Goal: Task Accomplishment & Management: Manage account settings

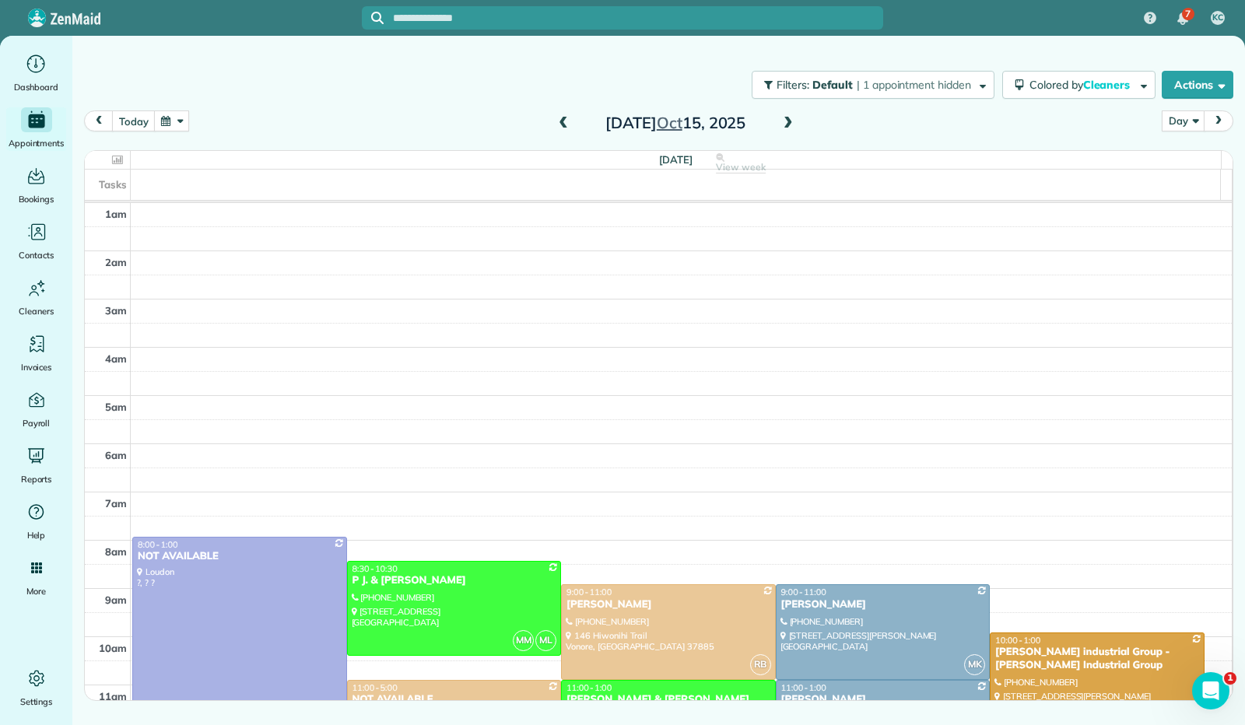
scroll to position [287, 0]
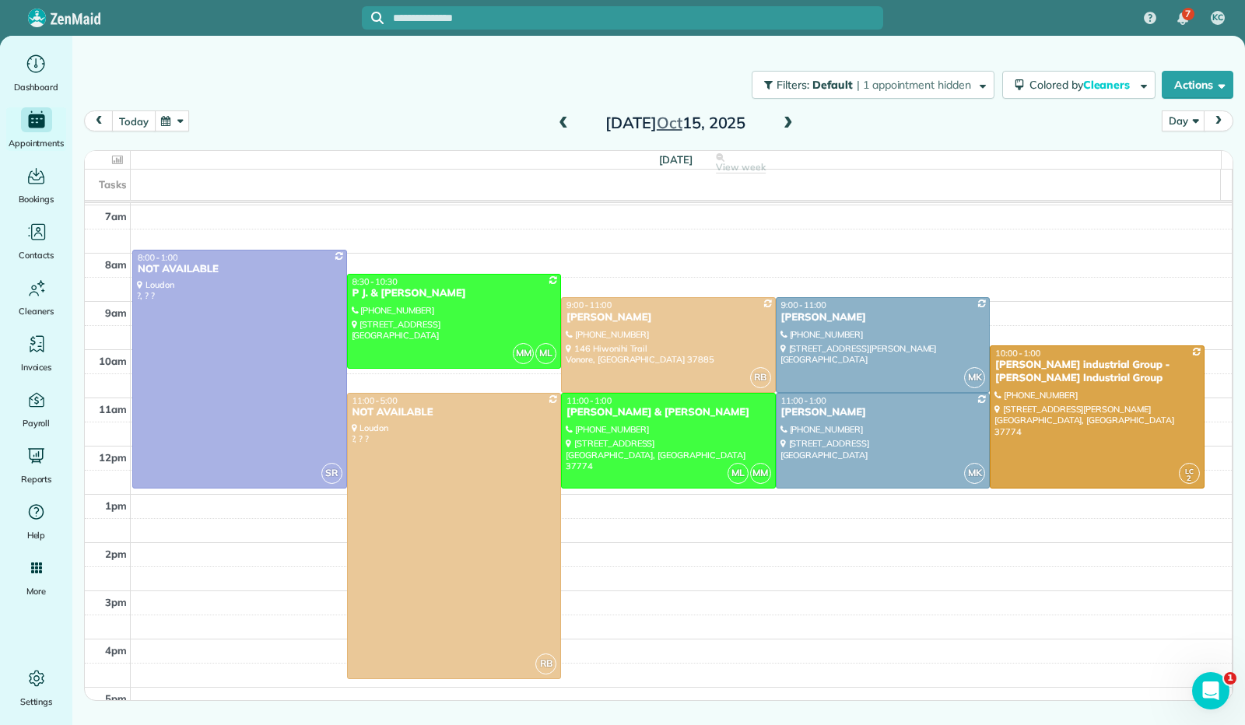
click at [121, 124] on button "today" at bounding box center [133, 121] width 43 height 21
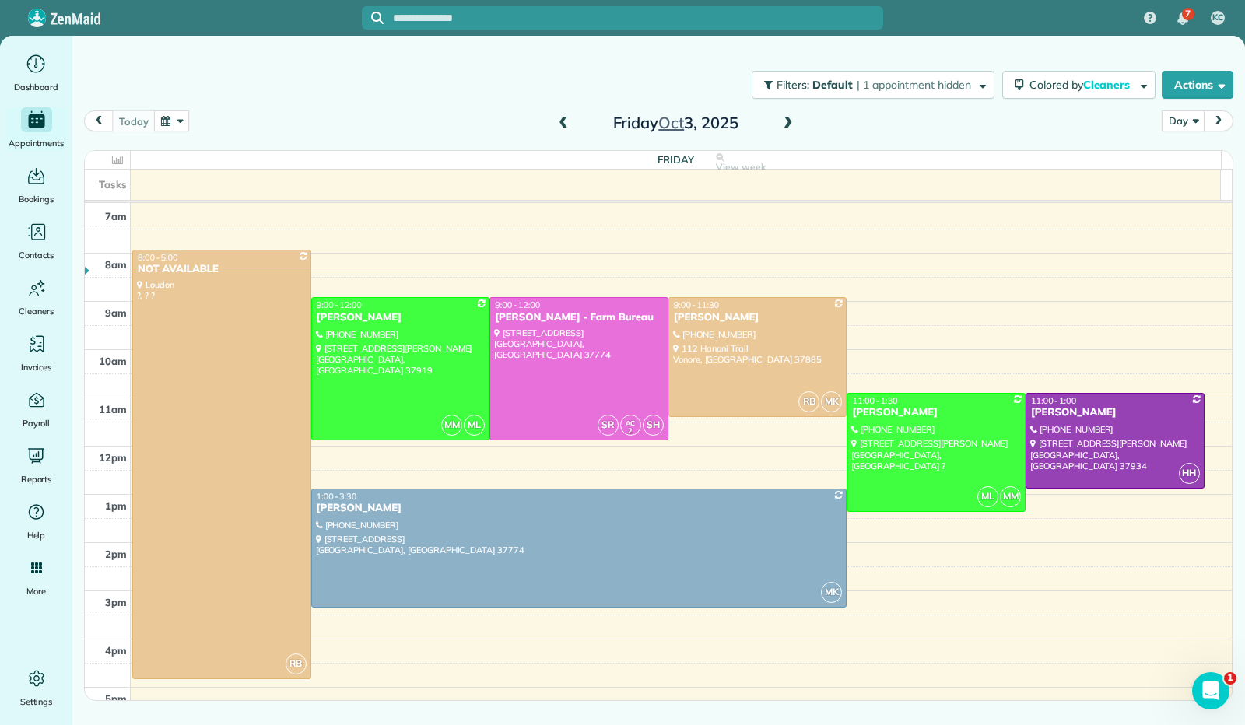
click at [786, 122] on span at bounding box center [788, 124] width 17 height 14
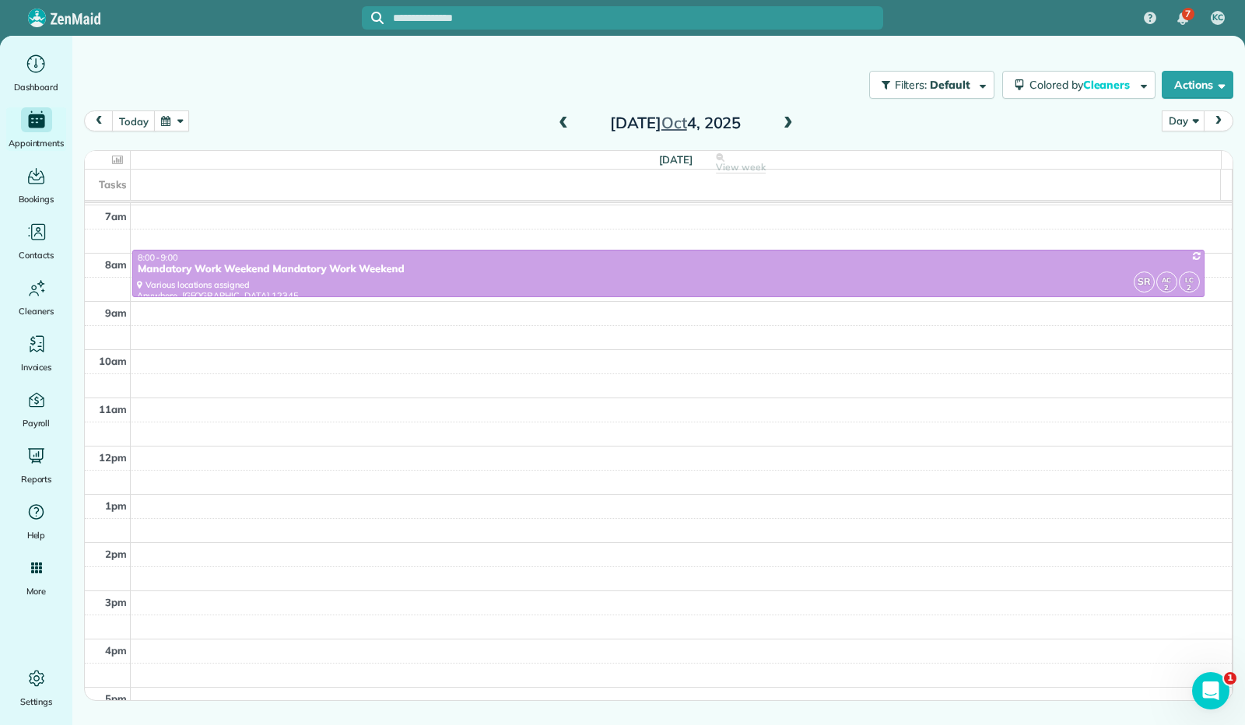
click at [786, 122] on span at bounding box center [788, 124] width 17 height 14
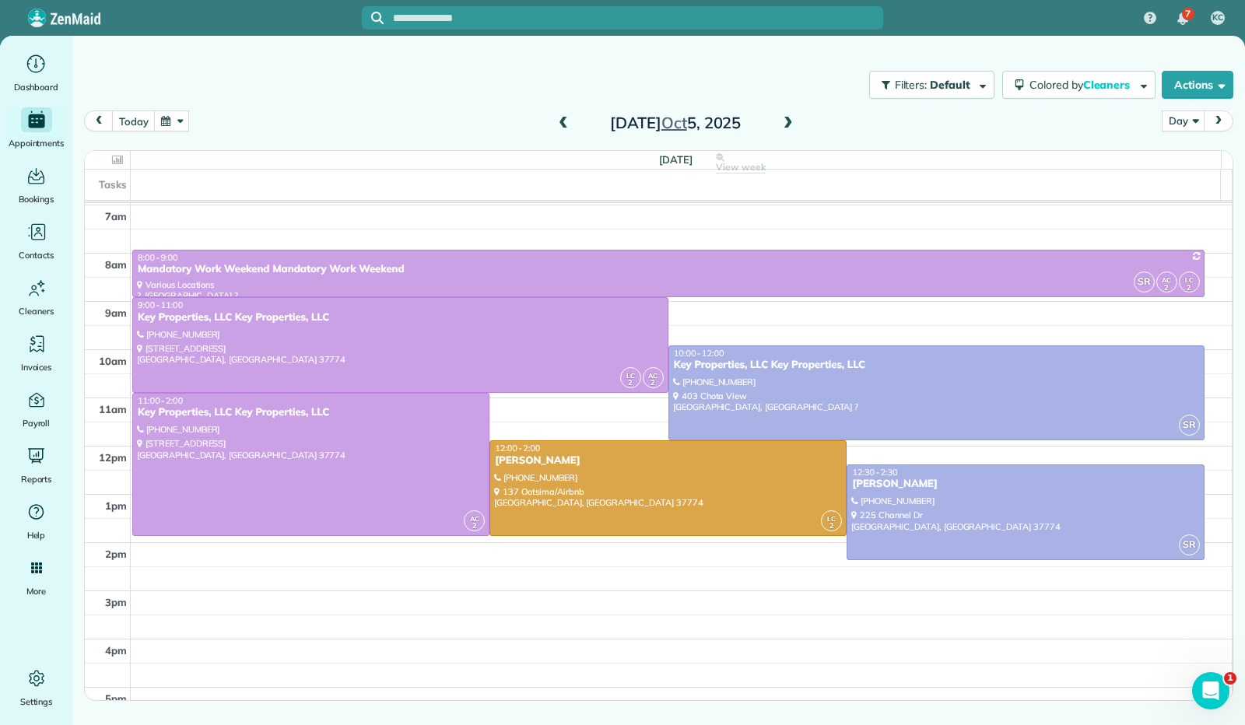
click at [786, 122] on span at bounding box center [788, 124] width 17 height 14
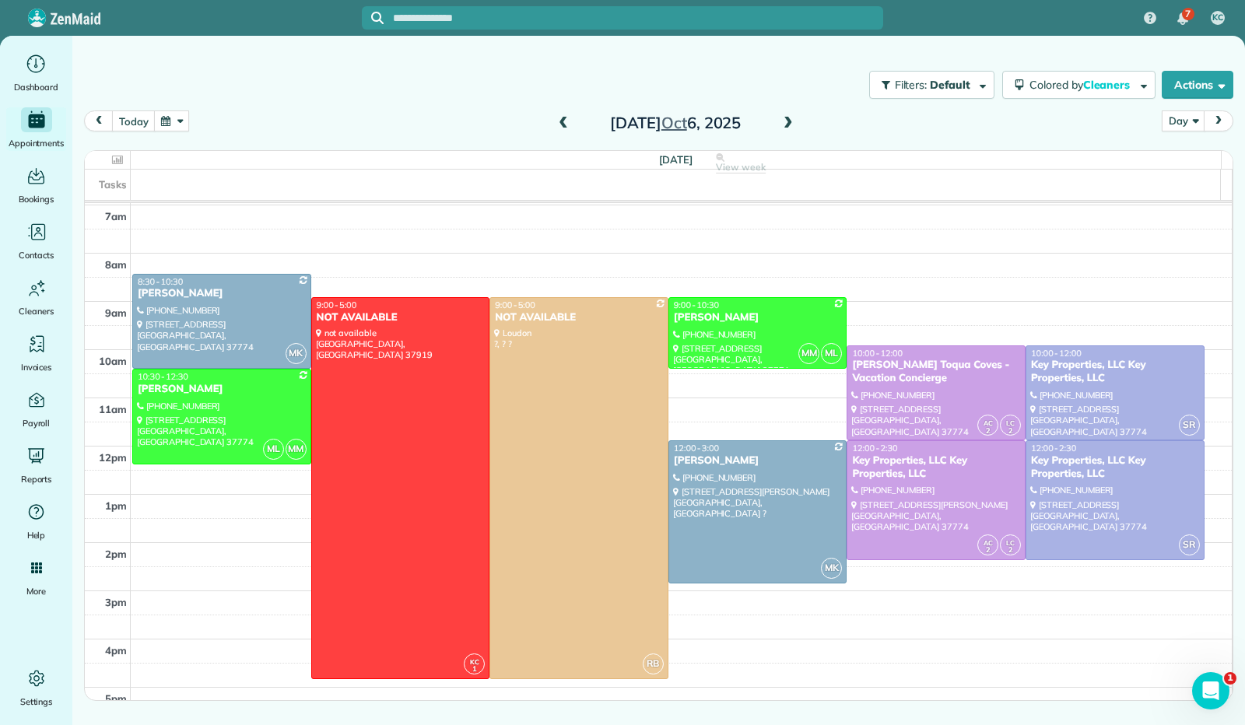
click at [788, 118] on span at bounding box center [788, 124] width 17 height 14
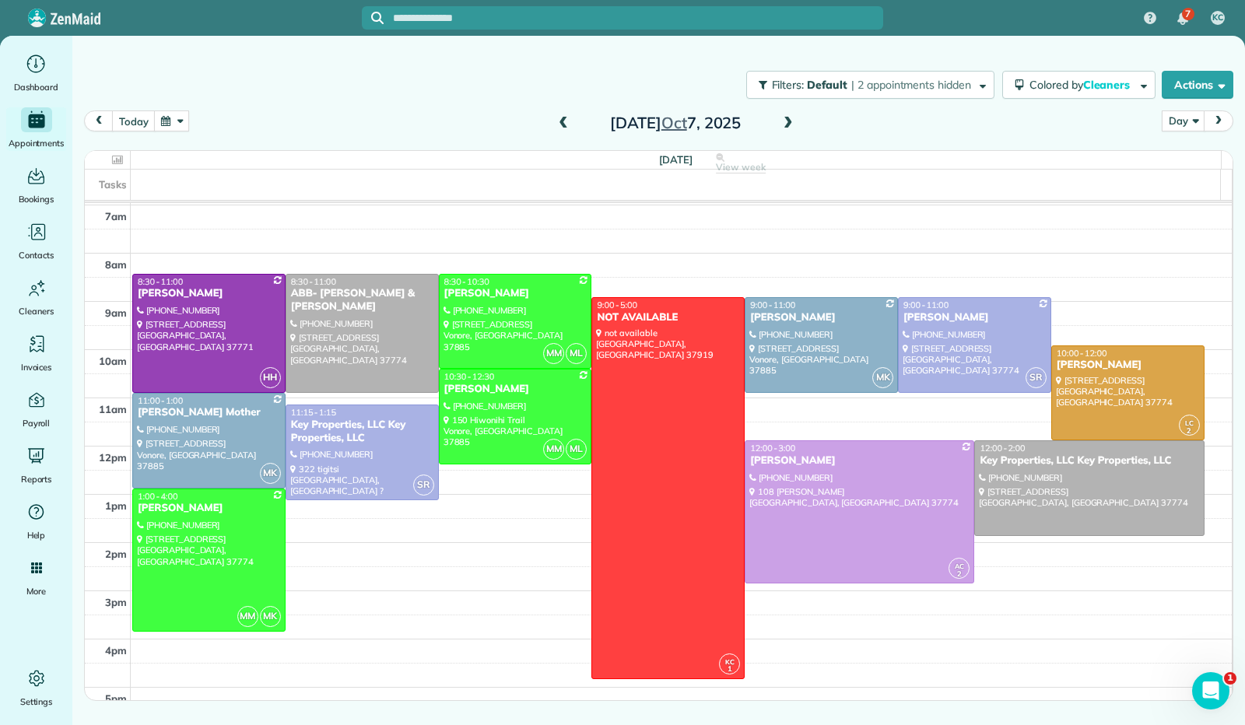
click at [794, 127] on span at bounding box center [788, 124] width 17 height 14
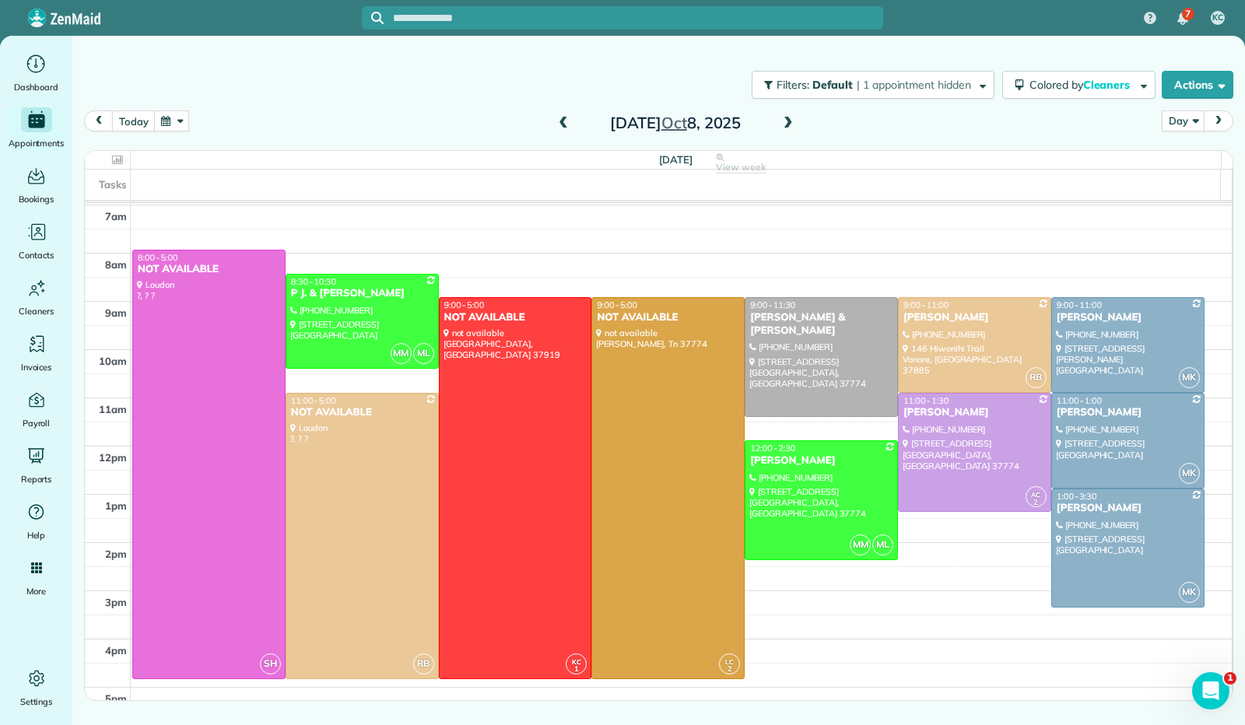
click at [794, 127] on span at bounding box center [788, 124] width 17 height 14
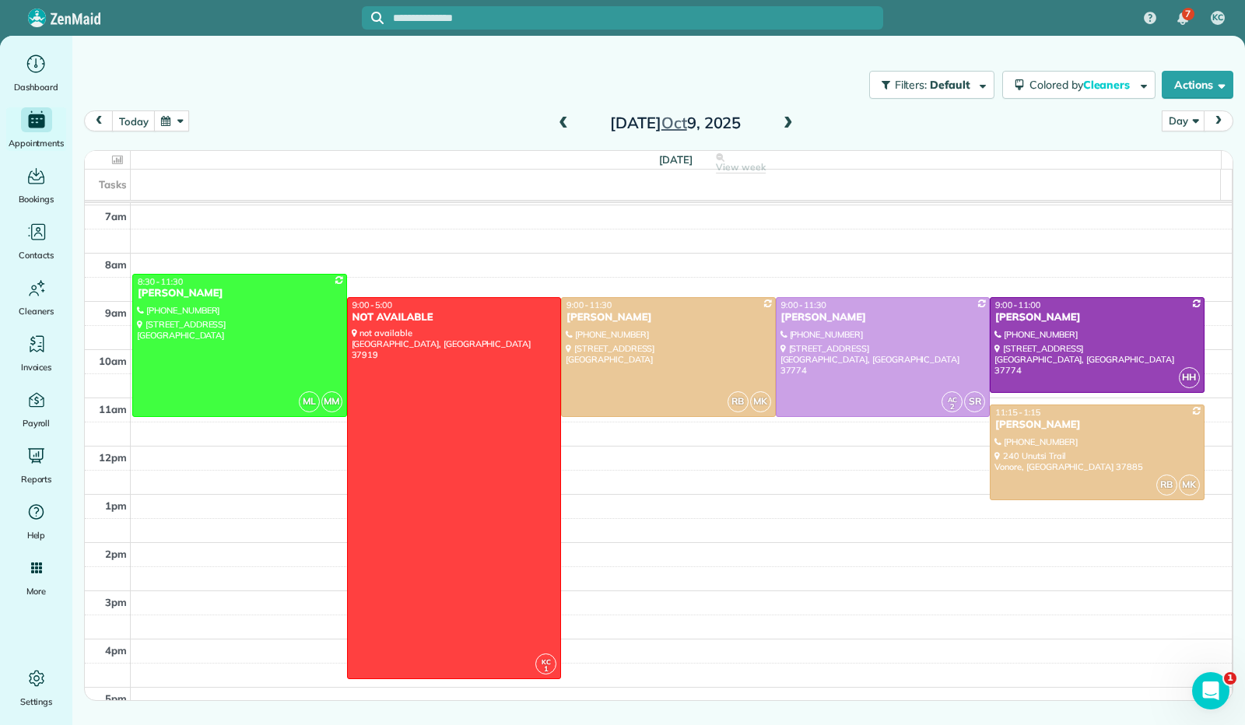
click at [563, 125] on span at bounding box center [563, 124] width 17 height 14
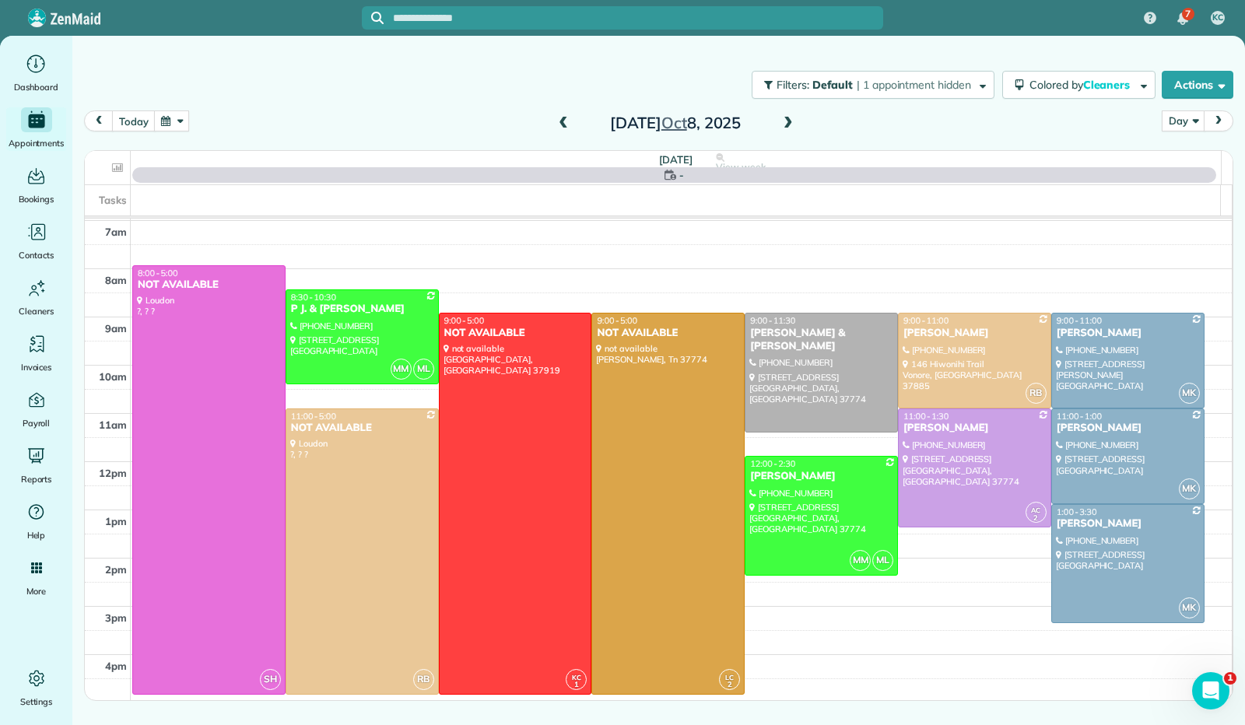
click at [563, 125] on span at bounding box center [563, 124] width 17 height 14
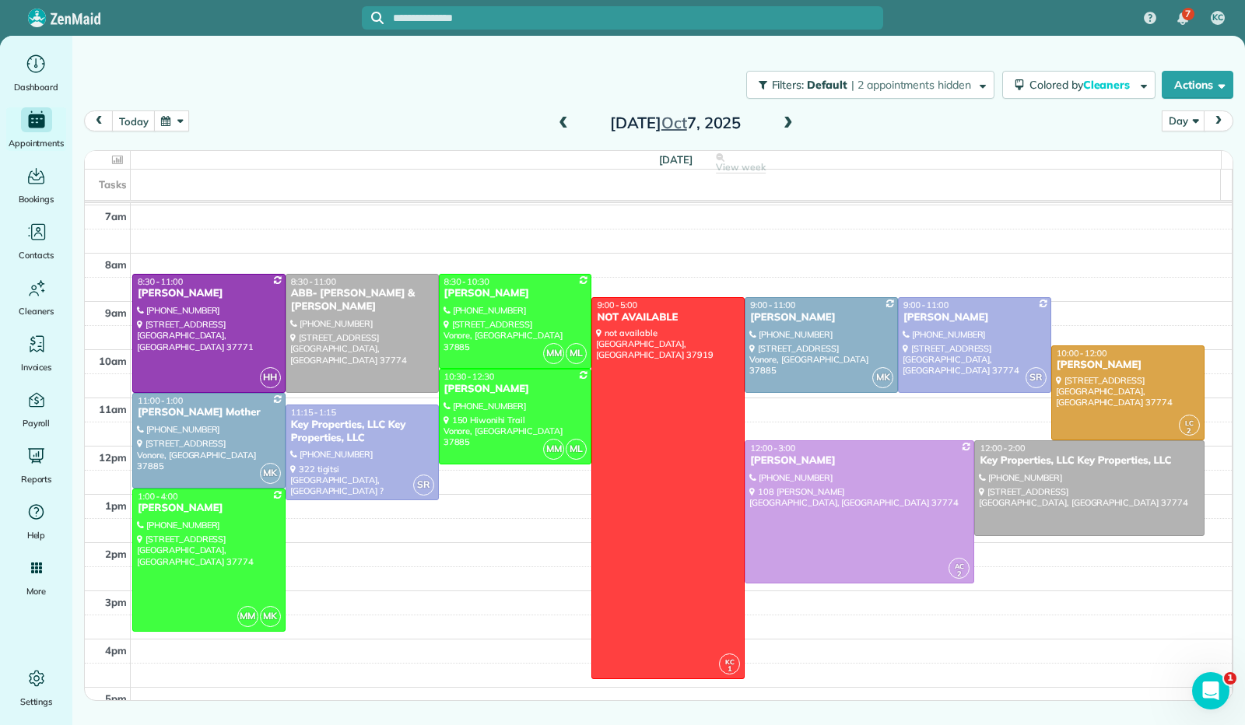
click at [160, 123] on button "button" at bounding box center [172, 121] width 36 height 21
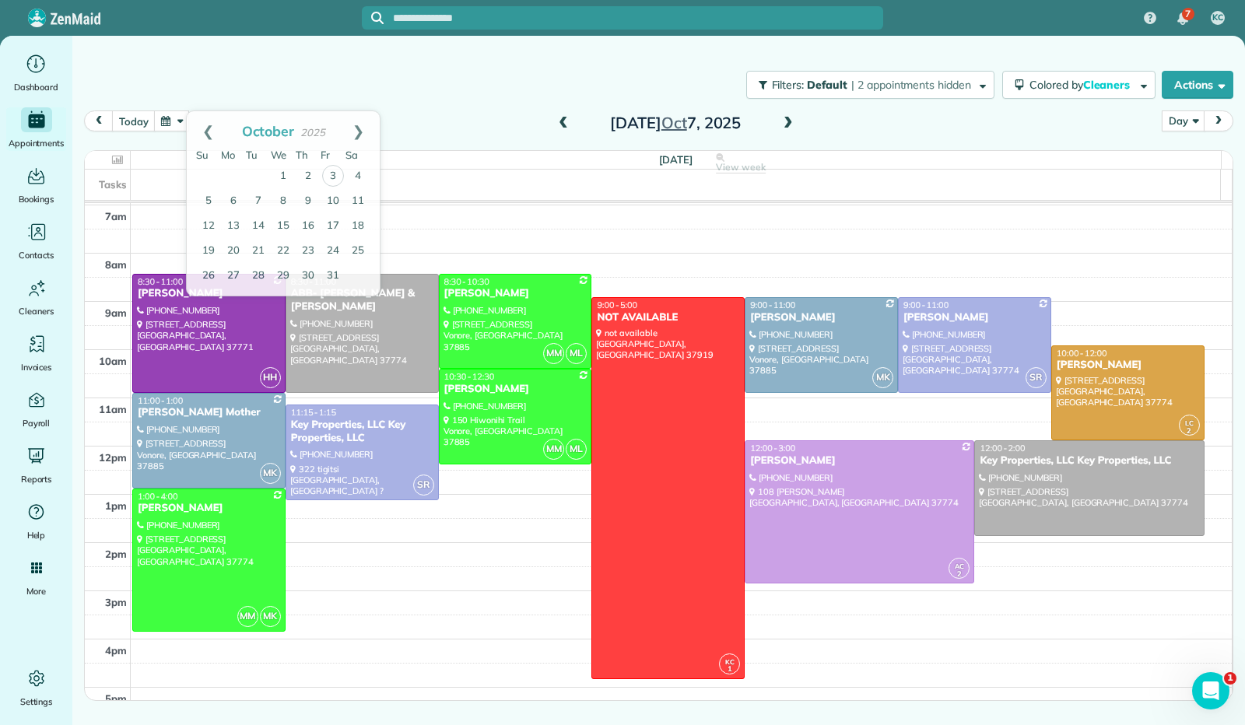
click at [560, 124] on span at bounding box center [563, 124] width 17 height 14
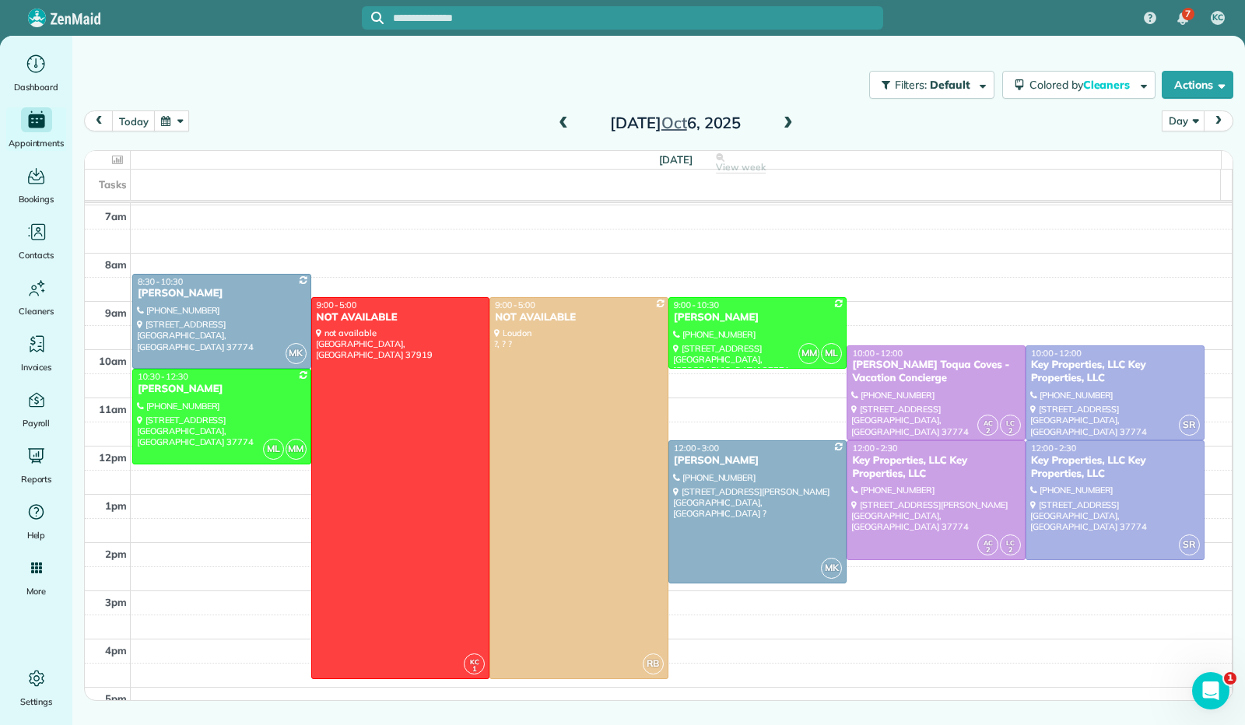
click at [795, 122] on span at bounding box center [788, 124] width 17 height 14
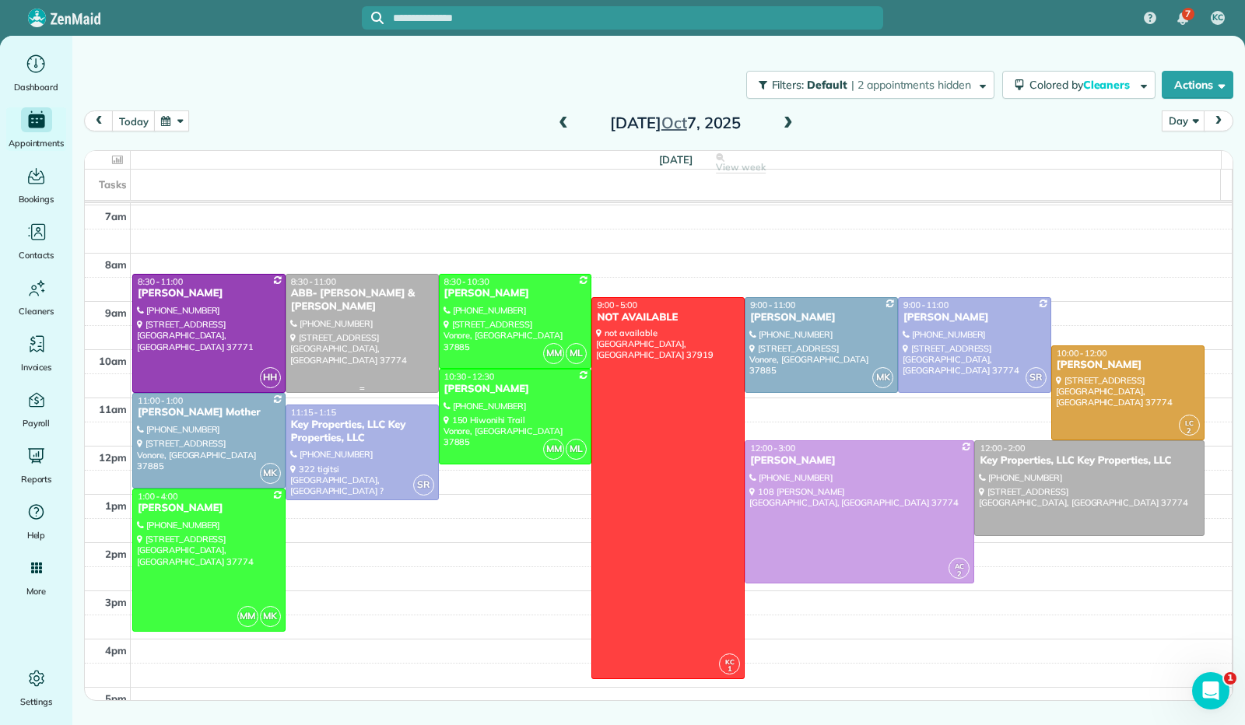
click at [373, 339] on div at bounding box center [362, 334] width 152 height 118
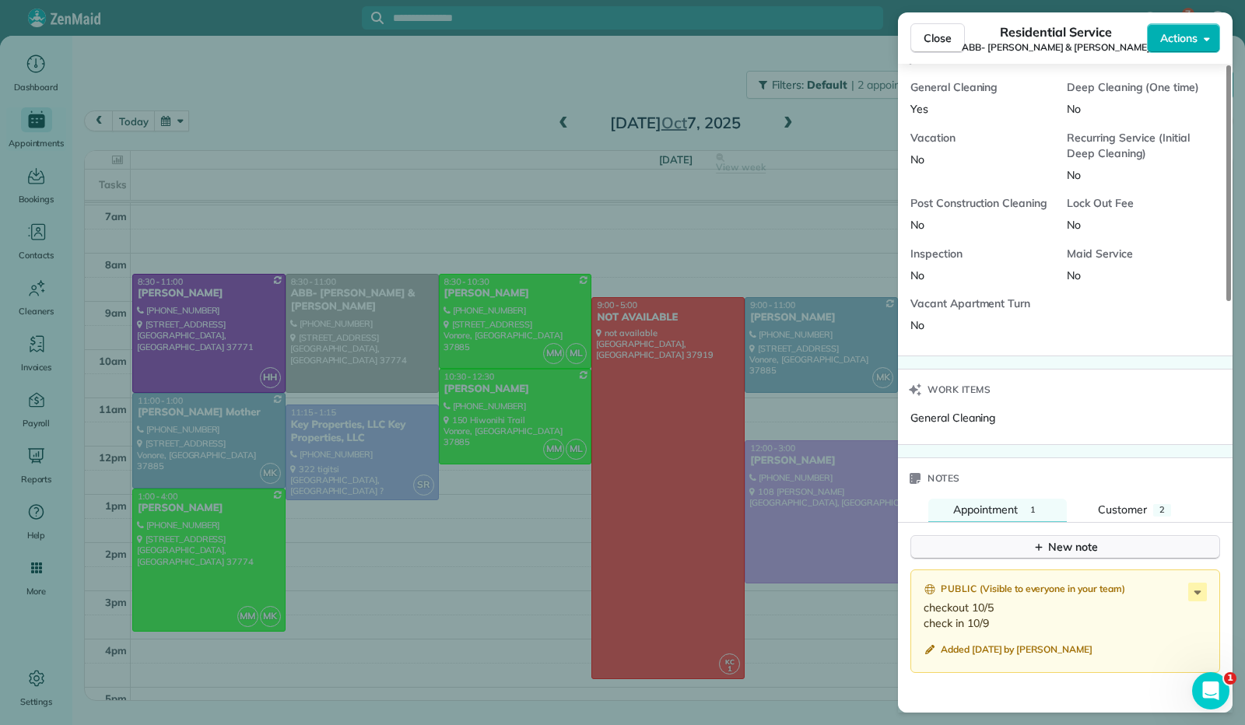
scroll to position [856, 0]
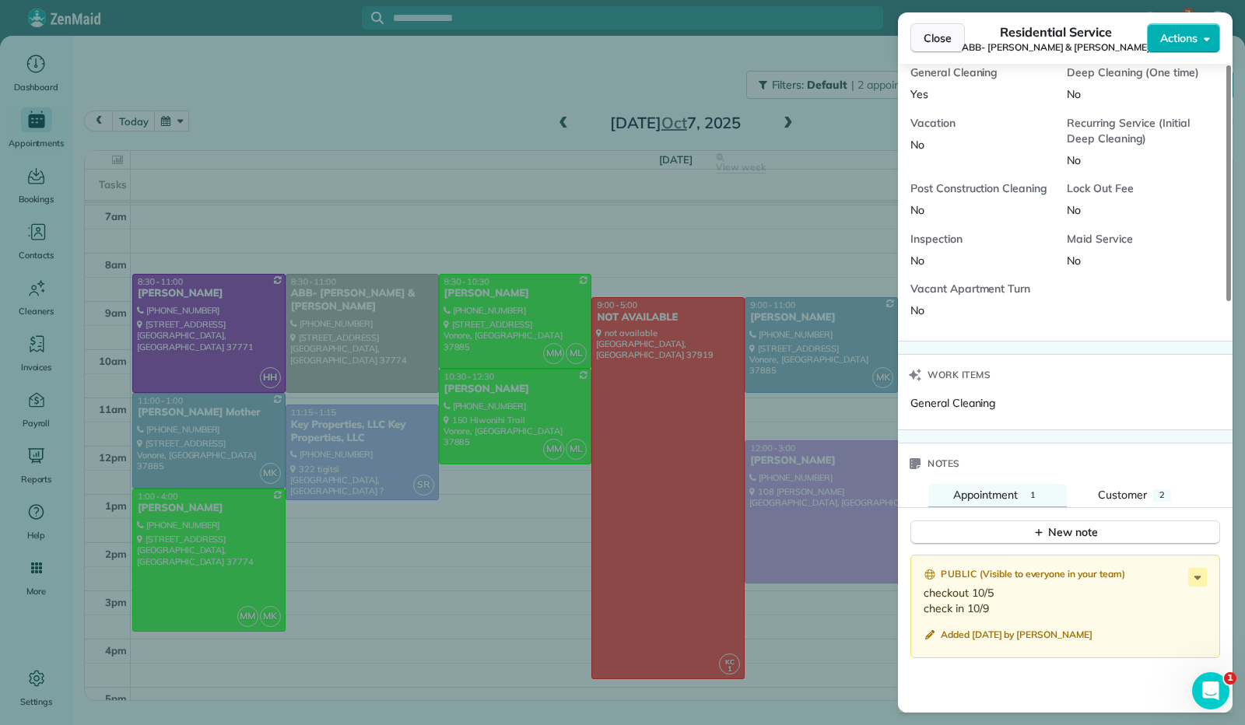
click at [925, 34] on span "Close" at bounding box center [938, 38] width 28 height 16
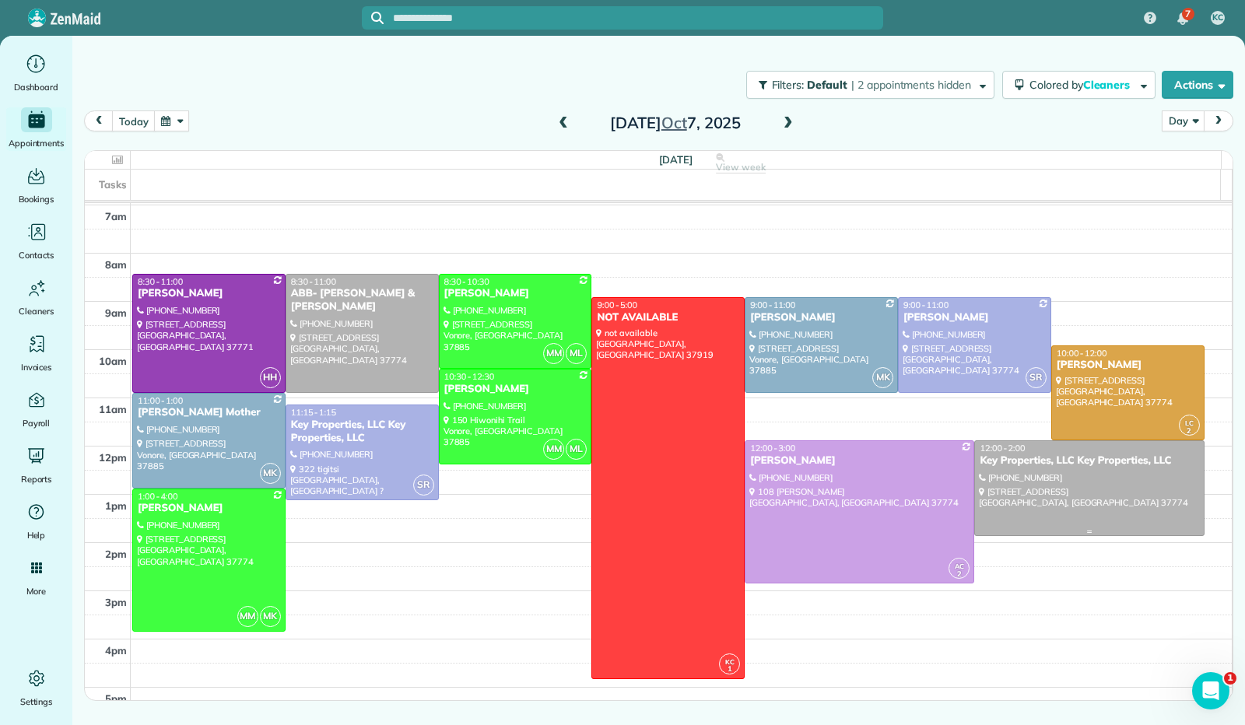
click at [1114, 510] on div at bounding box center [1089, 488] width 228 height 94
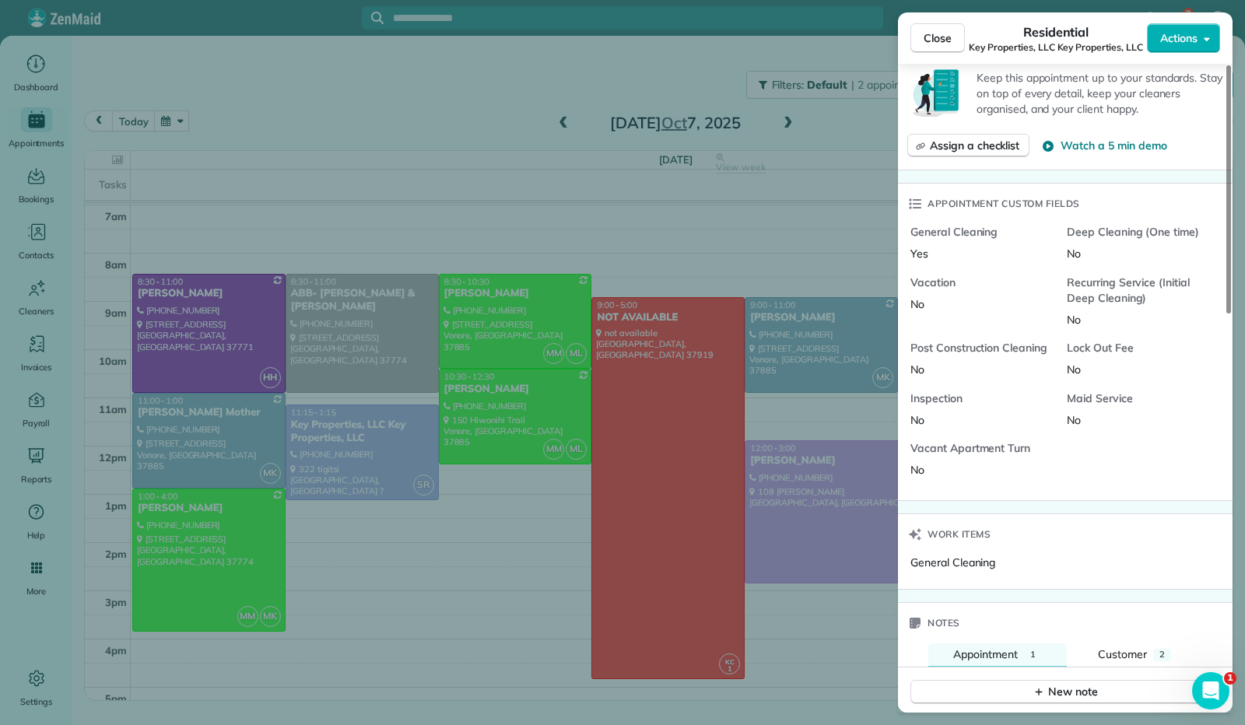
scroll to position [858, 0]
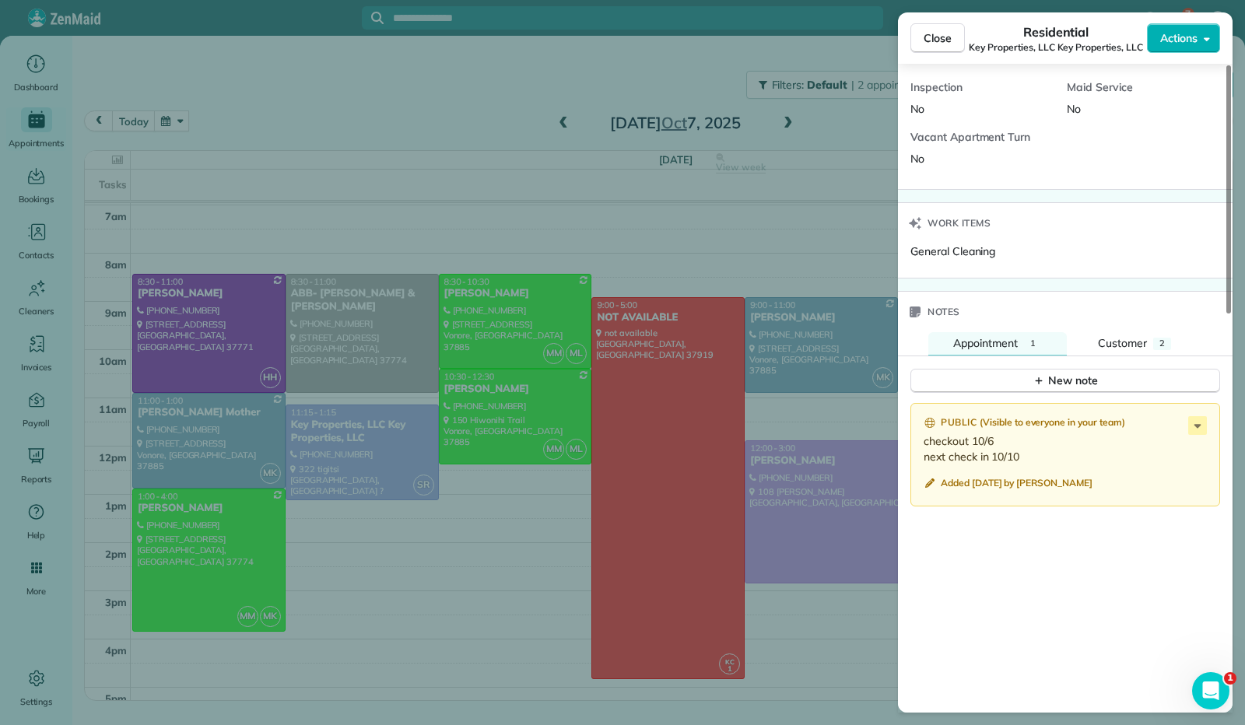
click at [936, 30] on span "Close" at bounding box center [938, 38] width 28 height 16
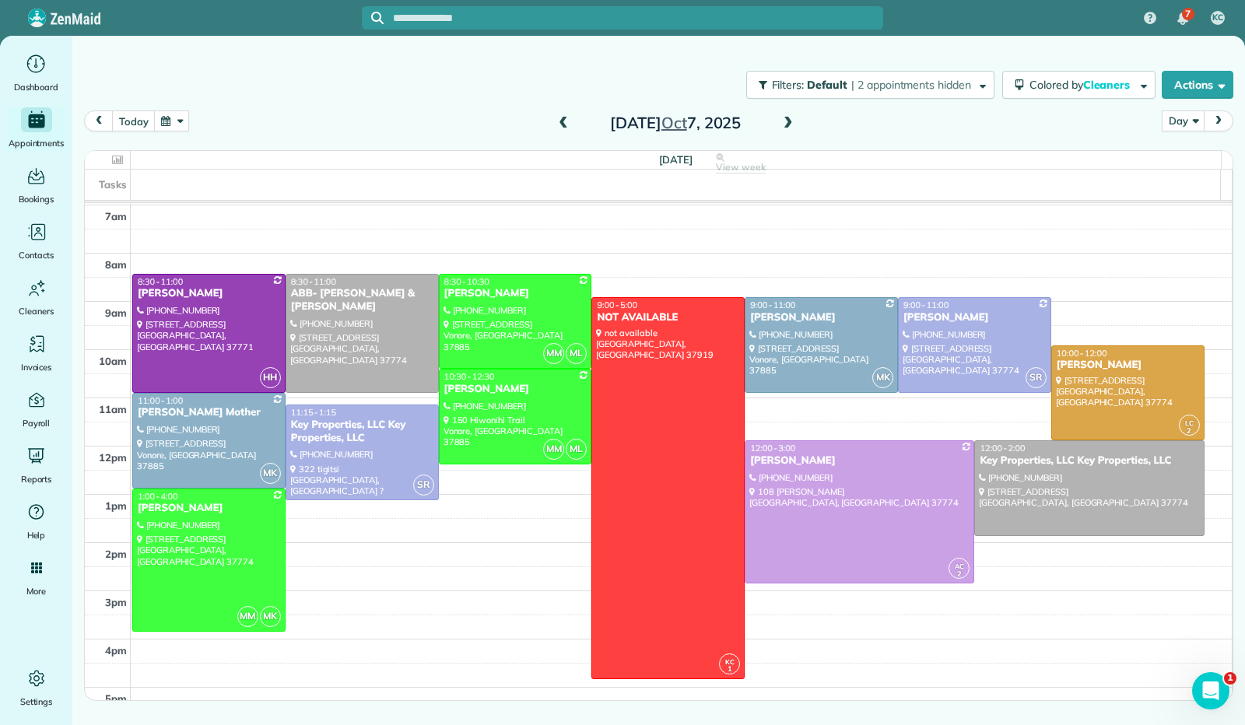
click at [784, 125] on span at bounding box center [788, 124] width 17 height 14
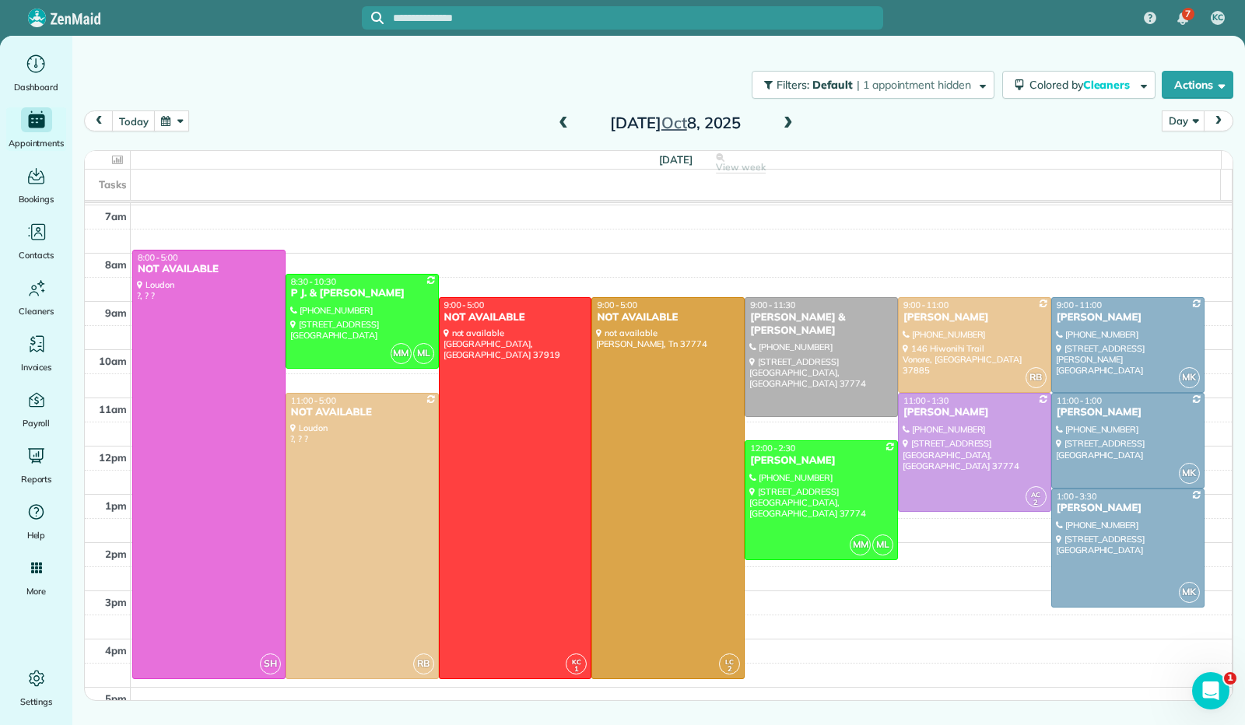
click at [786, 125] on span at bounding box center [788, 124] width 17 height 14
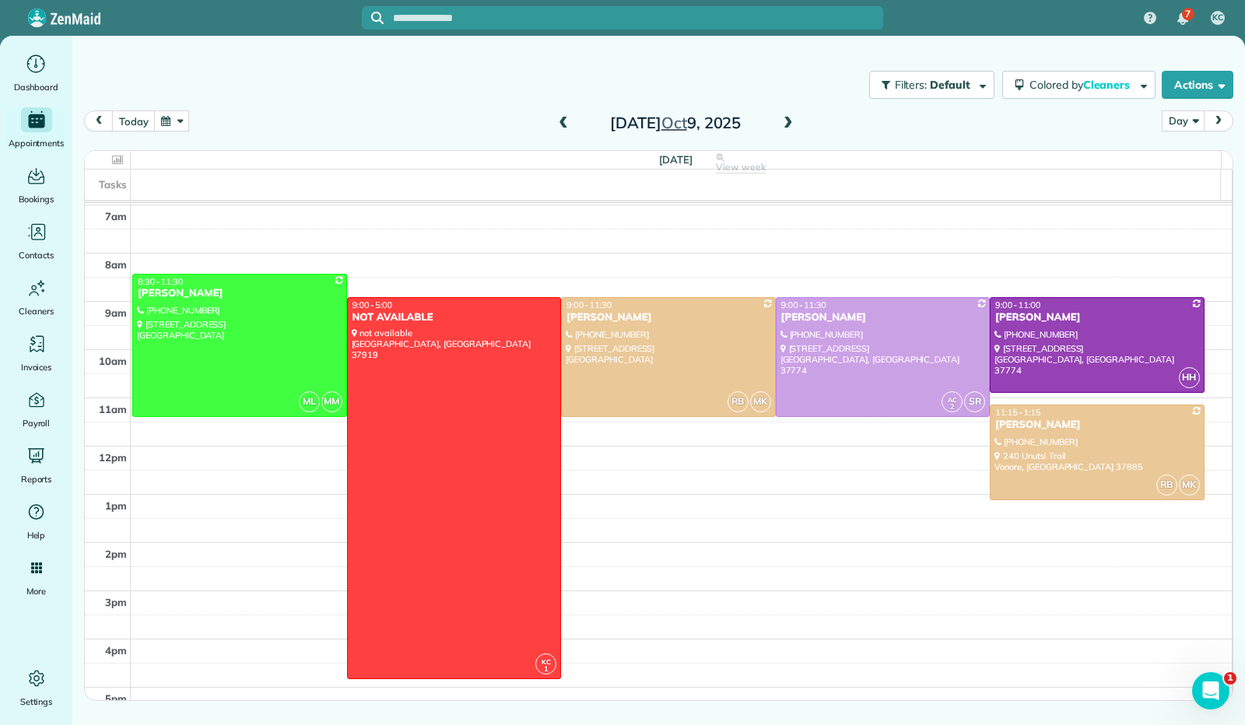
click at [786, 125] on span at bounding box center [788, 124] width 17 height 14
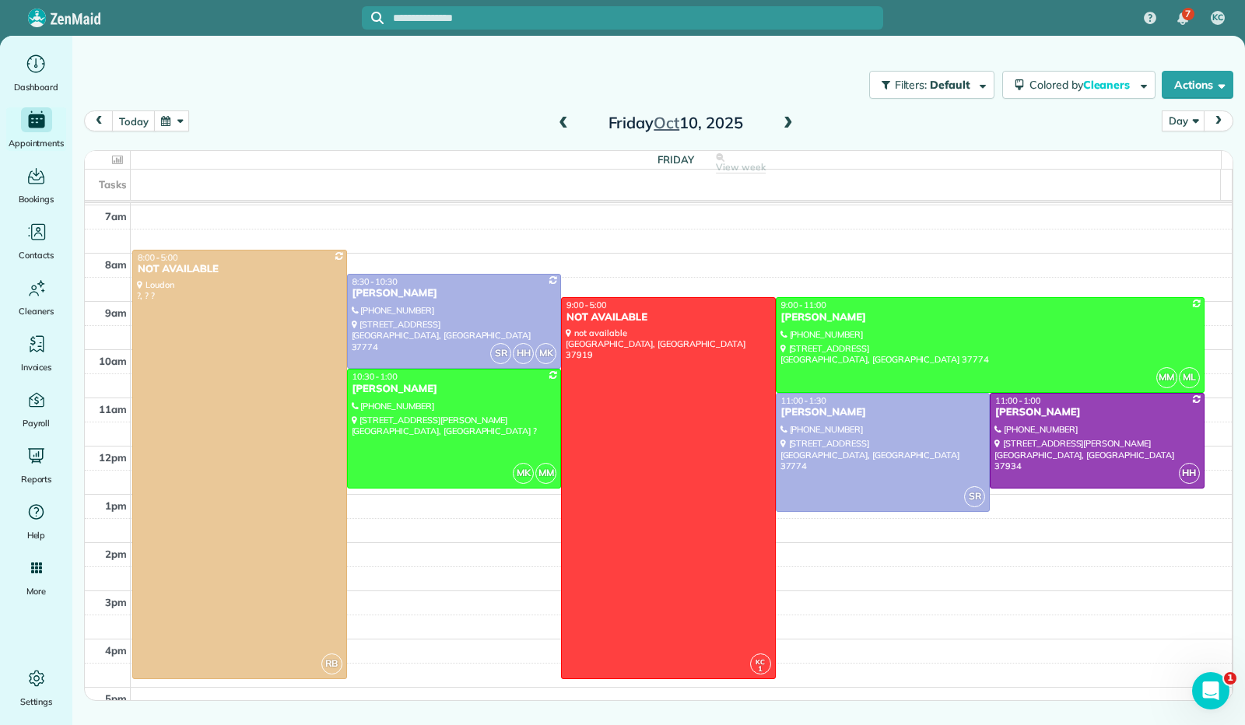
click at [786, 124] on span at bounding box center [788, 124] width 17 height 14
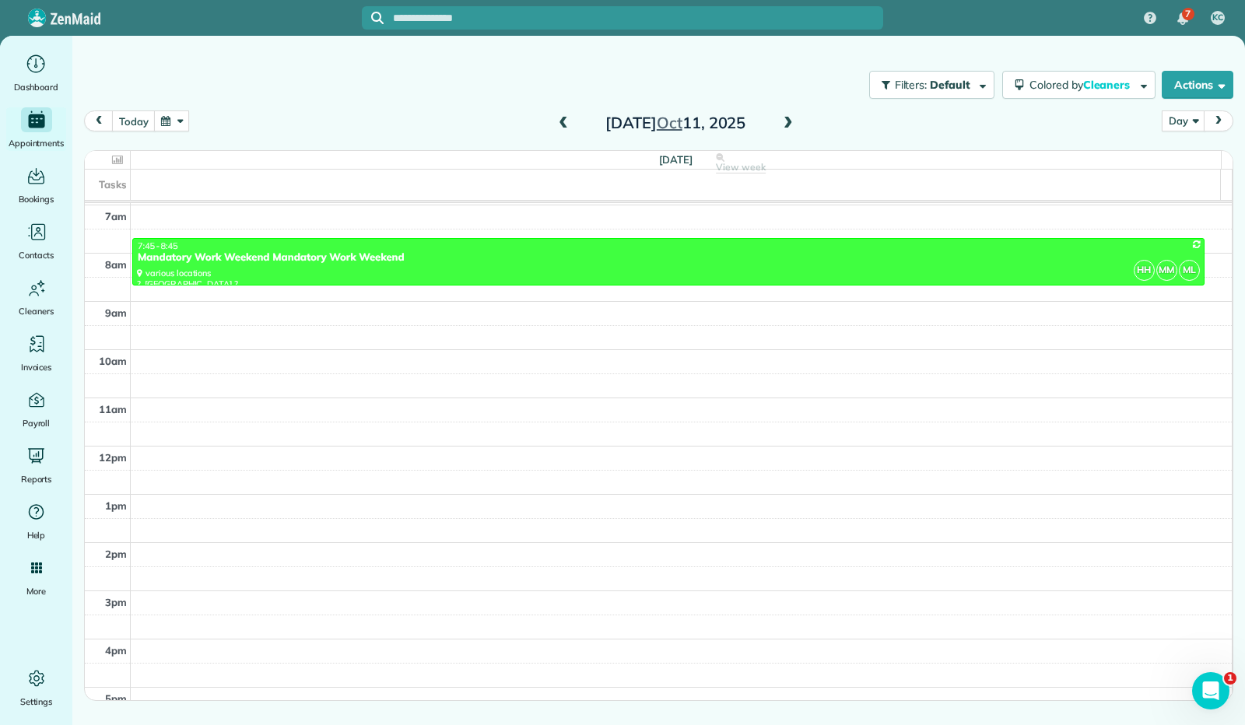
click at [564, 122] on span at bounding box center [563, 124] width 17 height 14
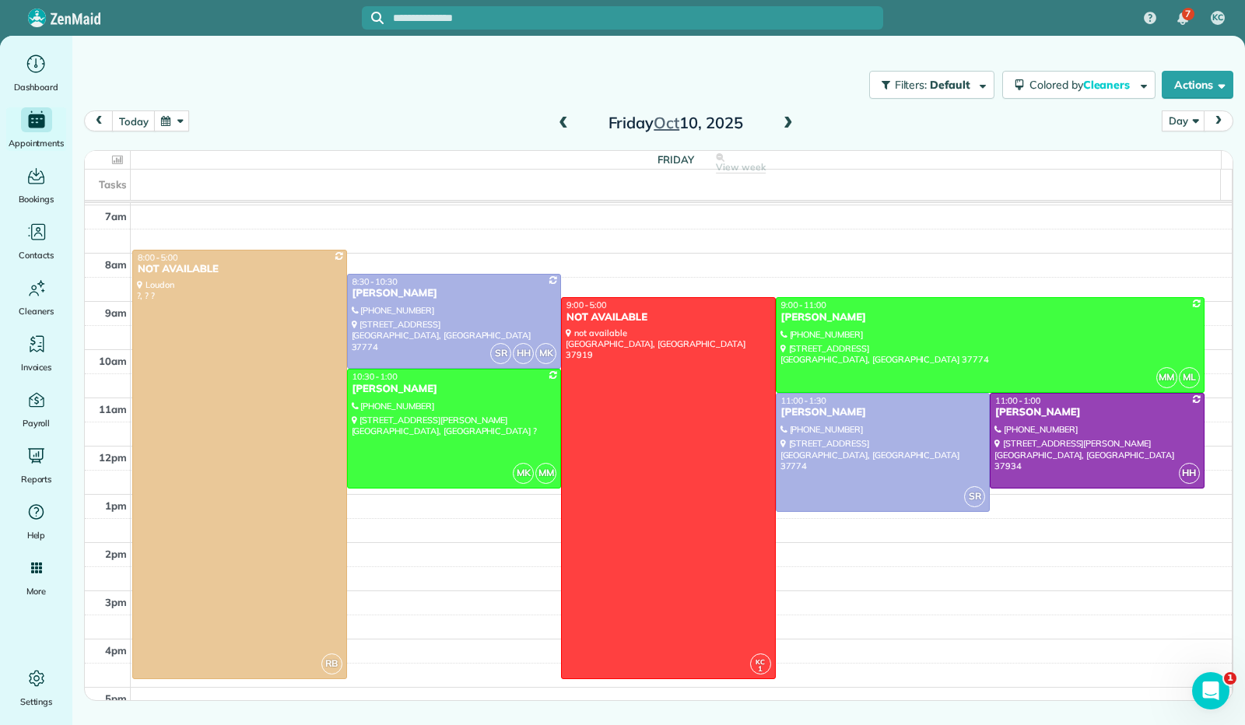
click at [564, 122] on span at bounding box center [563, 124] width 17 height 14
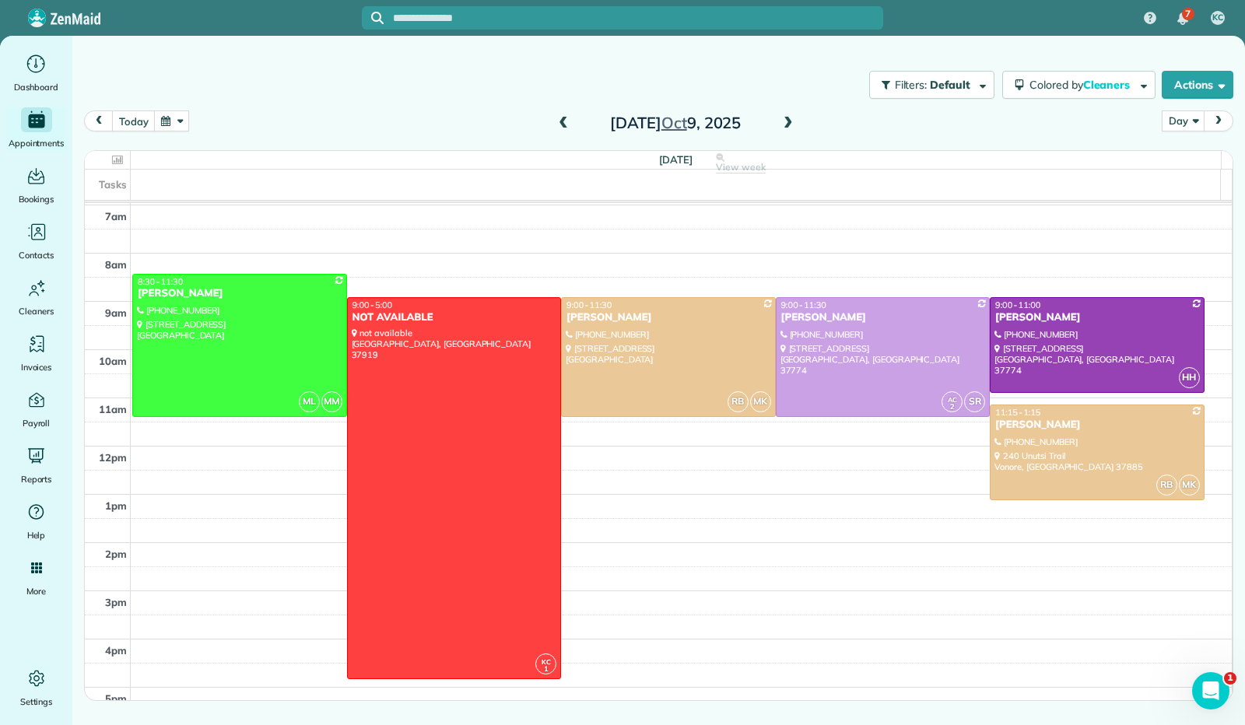
click at [564, 121] on span at bounding box center [563, 124] width 17 height 14
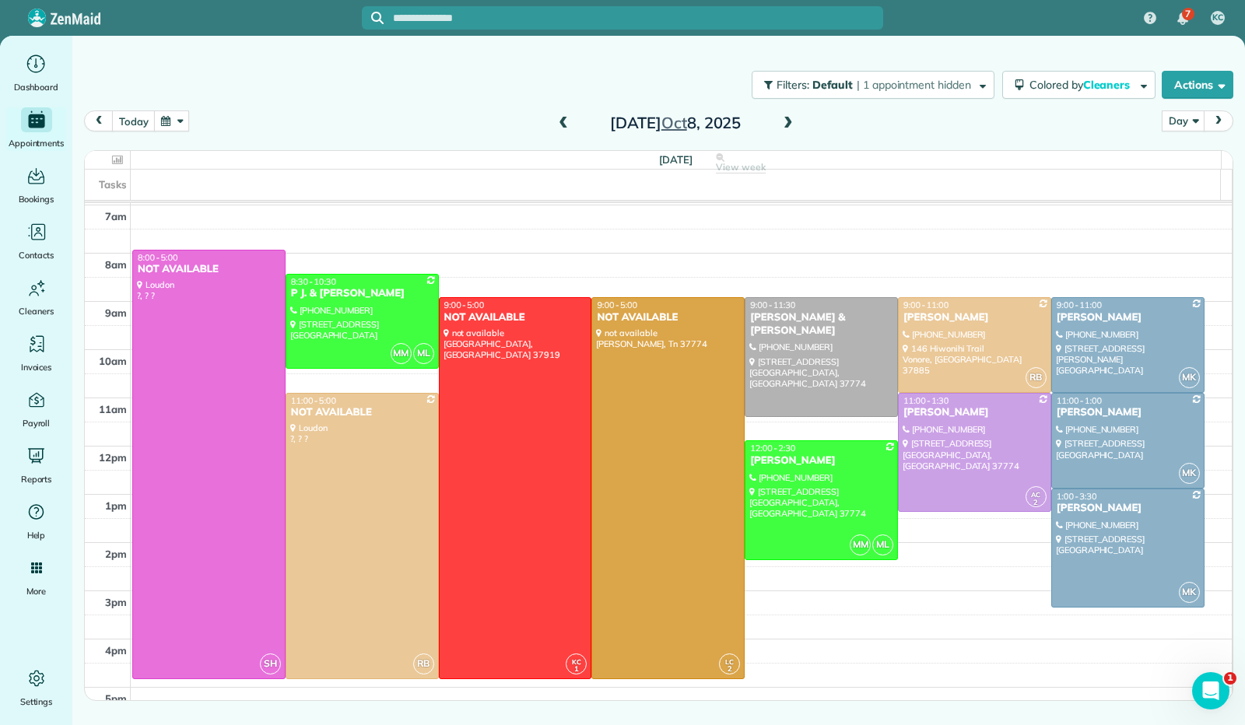
click at [564, 120] on span at bounding box center [563, 124] width 17 height 14
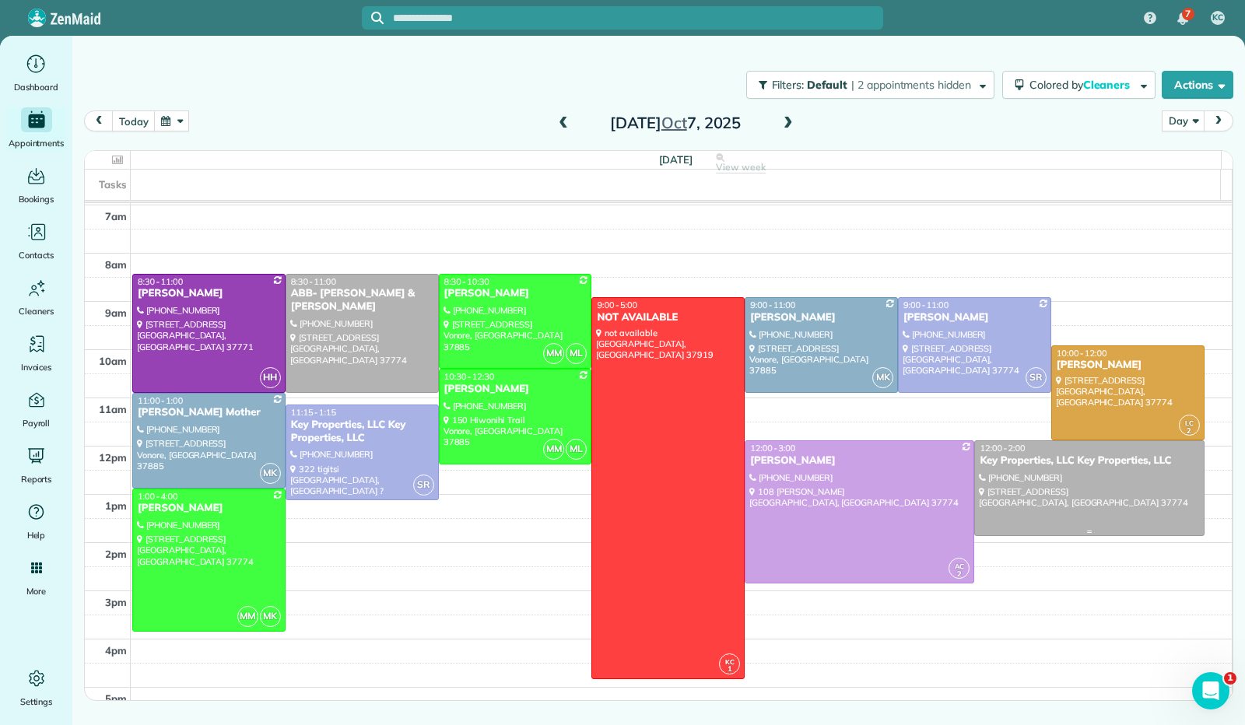
click at [1068, 510] on div at bounding box center [1089, 488] width 228 height 94
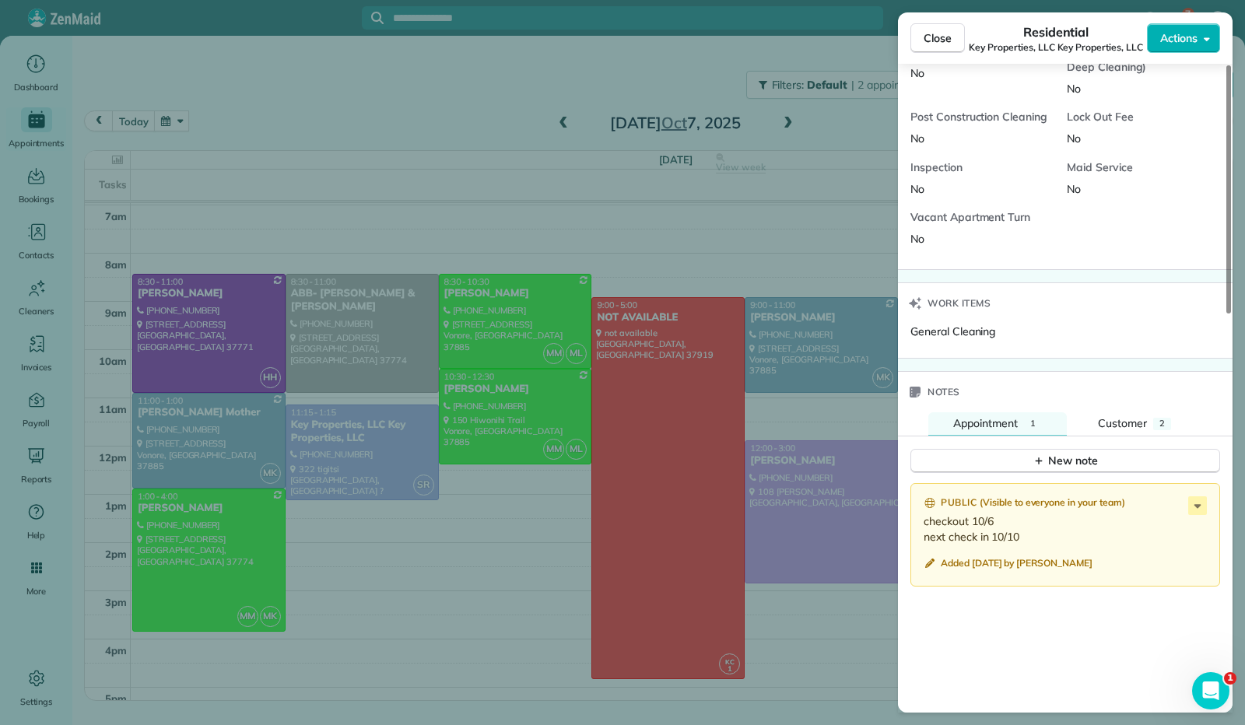
scroll to position [778, 0]
click at [937, 41] on span "Close" at bounding box center [938, 38] width 28 height 16
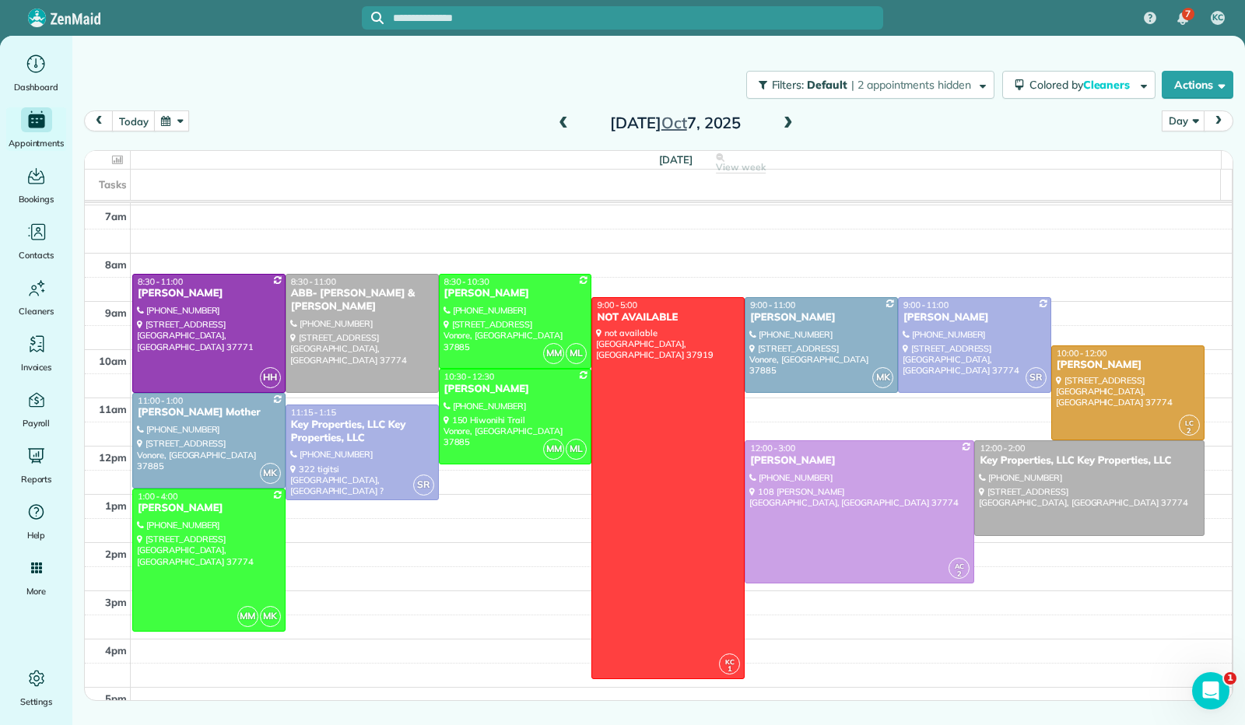
click at [784, 118] on span at bounding box center [788, 124] width 17 height 14
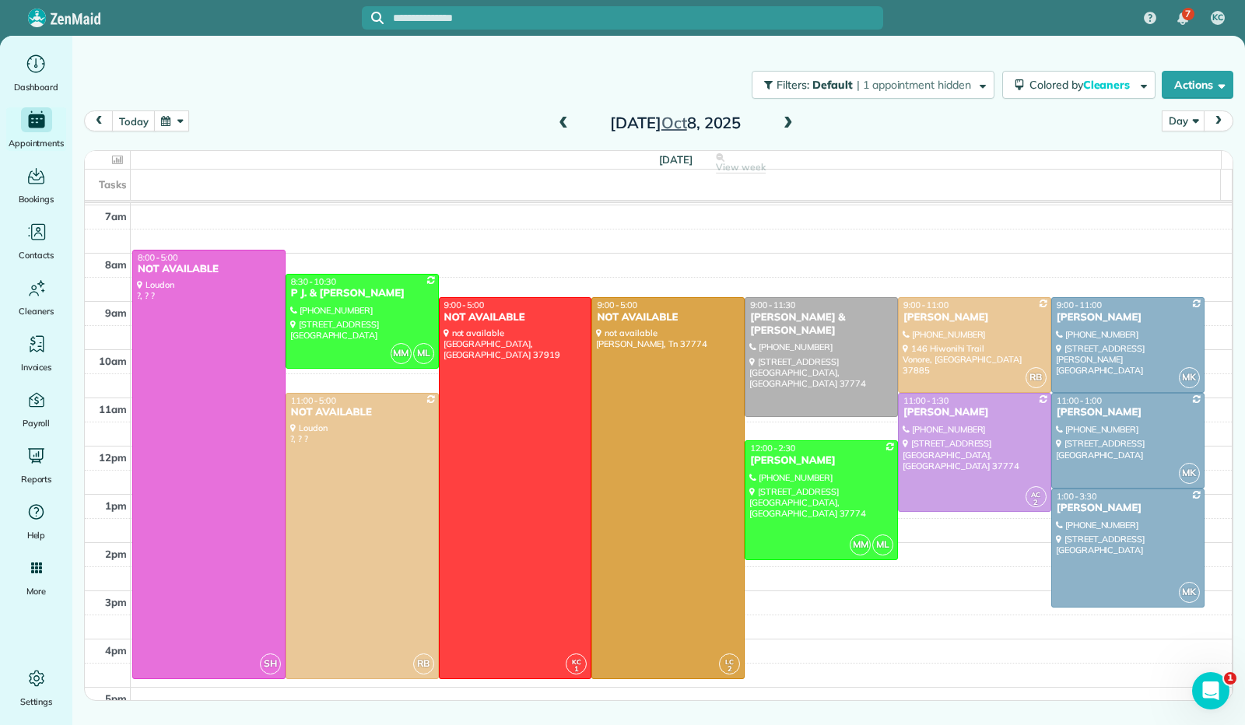
click at [785, 118] on span at bounding box center [788, 124] width 17 height 14
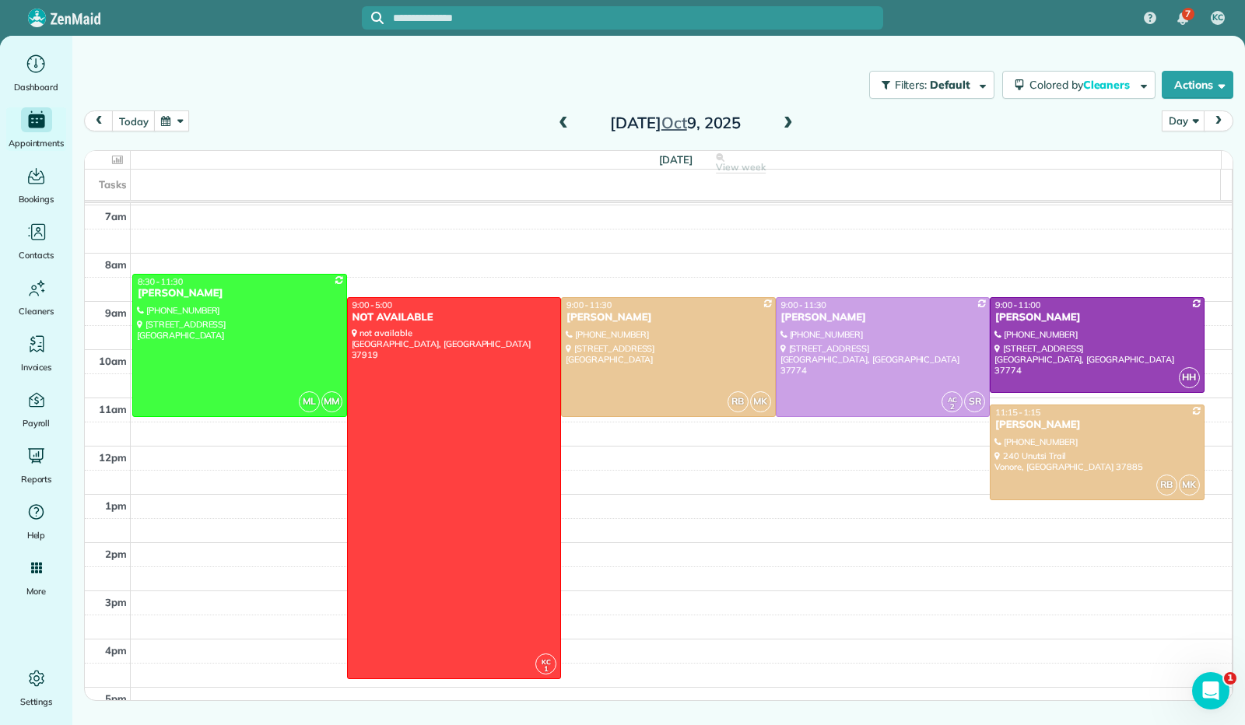
click at [565, 123] on span at bounding box center [563, 124] width 17 height 14
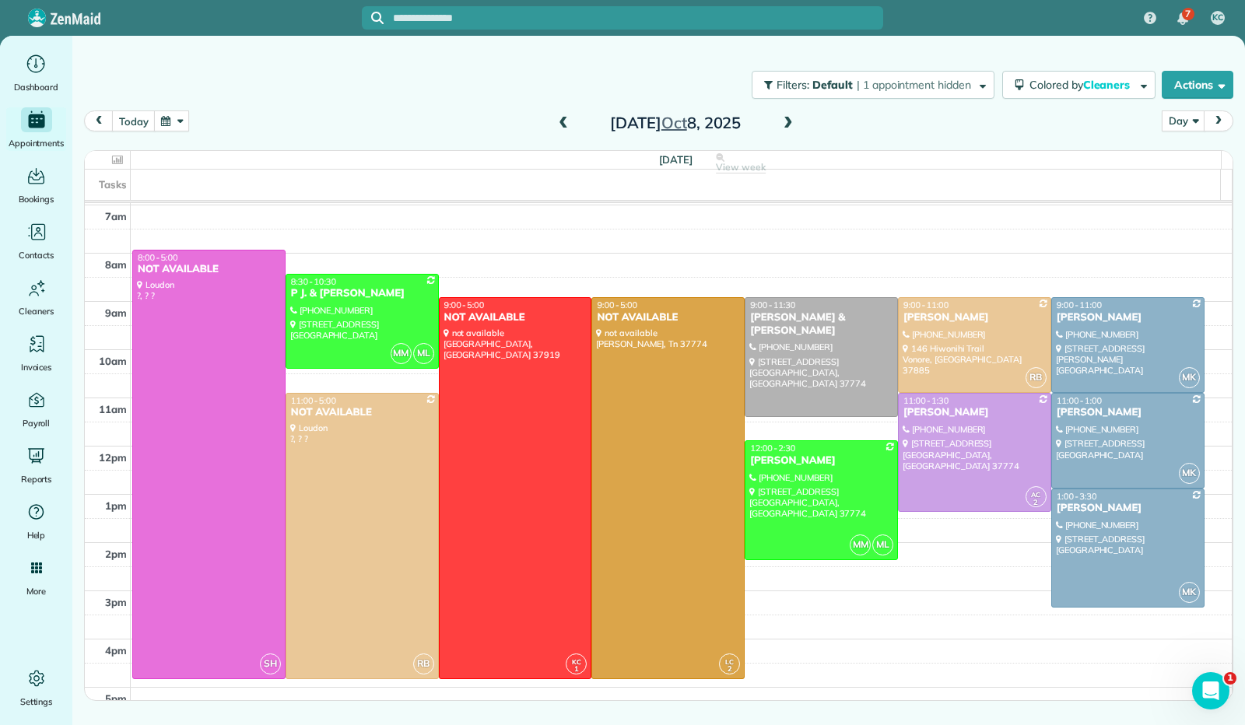
click at [565, 123] on span at bounding box center [563, 124] width 17 height 14
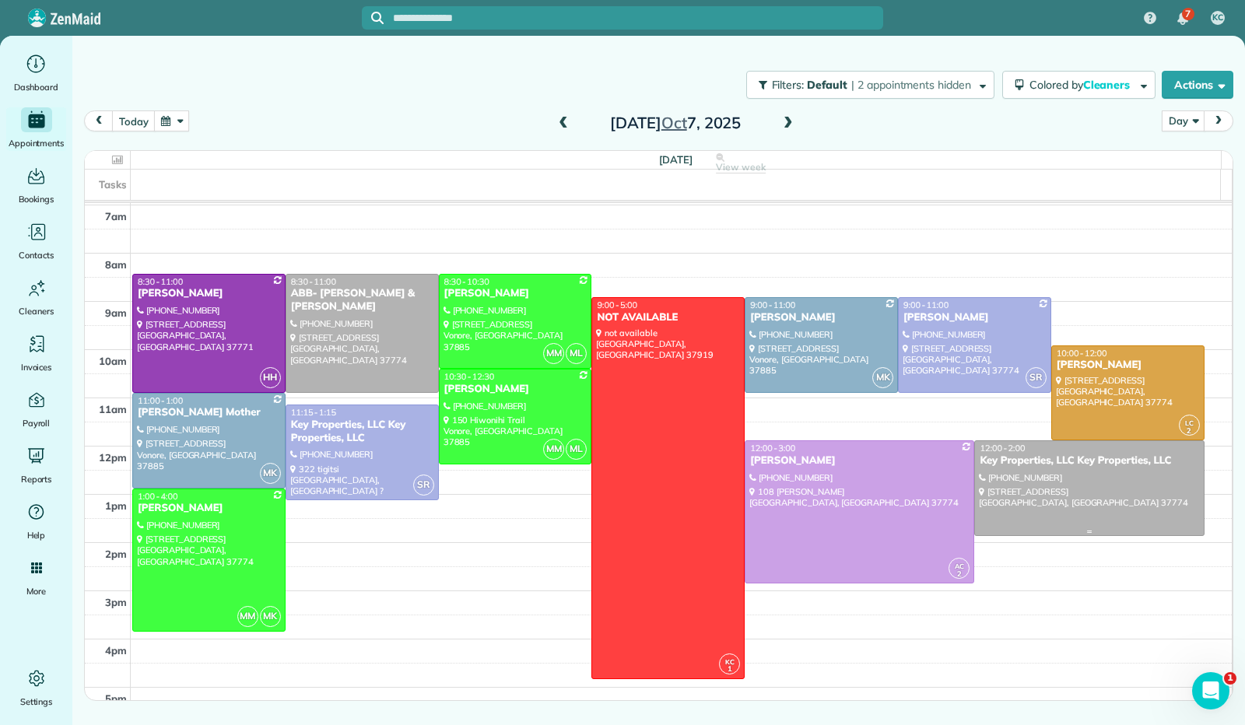
click at [1052, 491] on div at bounding box center [1089, 488] width 228 height 94
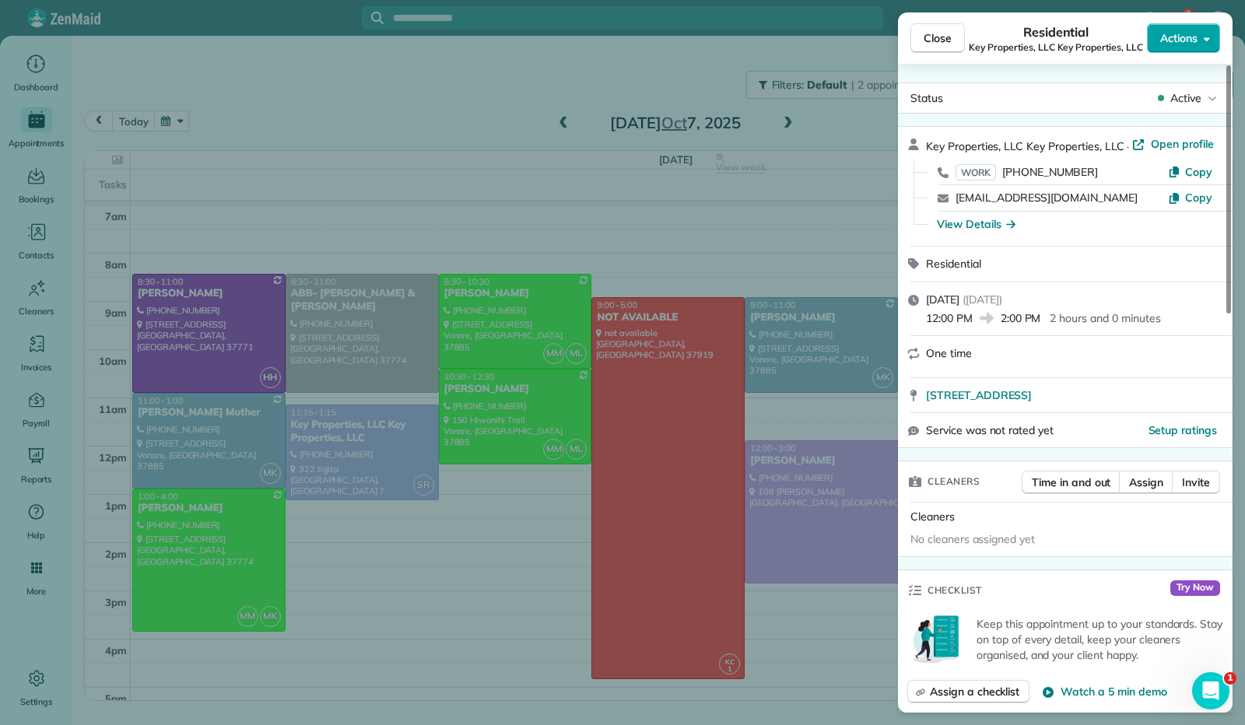
click at [1206, 30] on button "Actions" at bounding box center [1183, 38] width 73 height 30
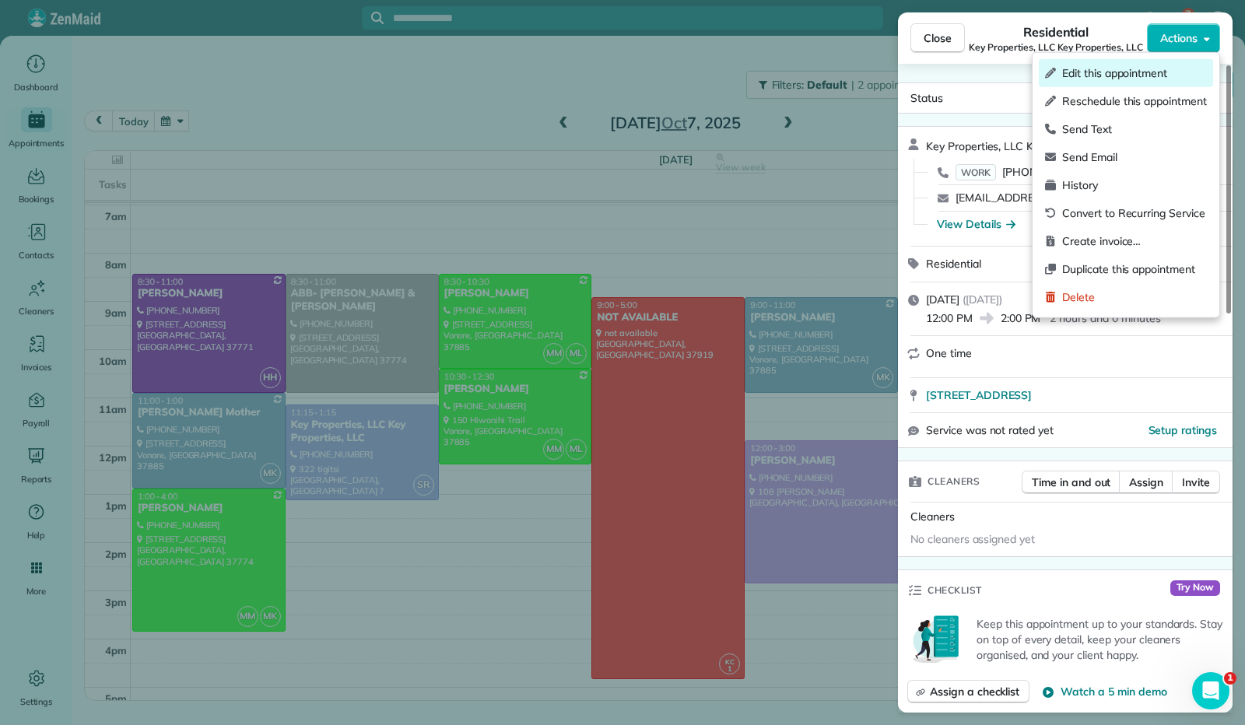
click at [1174, 72] on span "Edit this appointment" at bounding box center [1134, 73] width 145 height 16
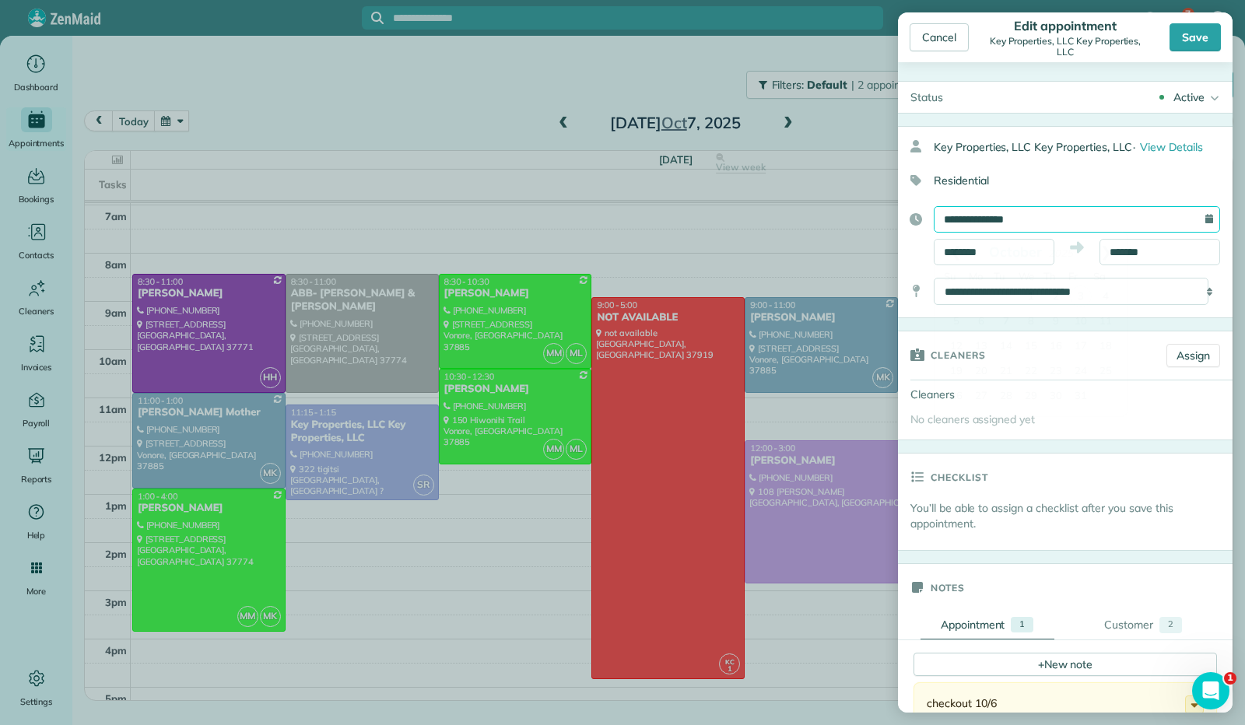
click at [977, 219] on input "**********" at bounding box center [1077, 219] width 286 height 26
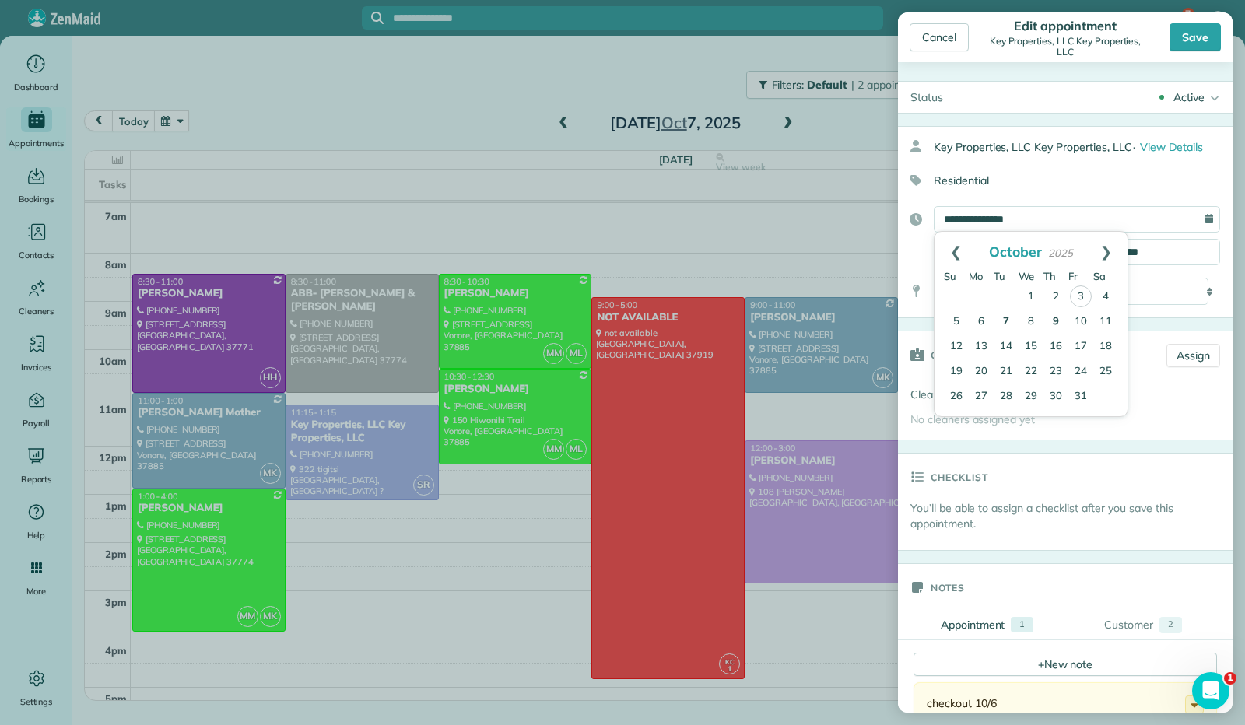
click at [1056, 325] on link "9" at bounding box center [1056, 322] width 25 height 25
type input "**********"
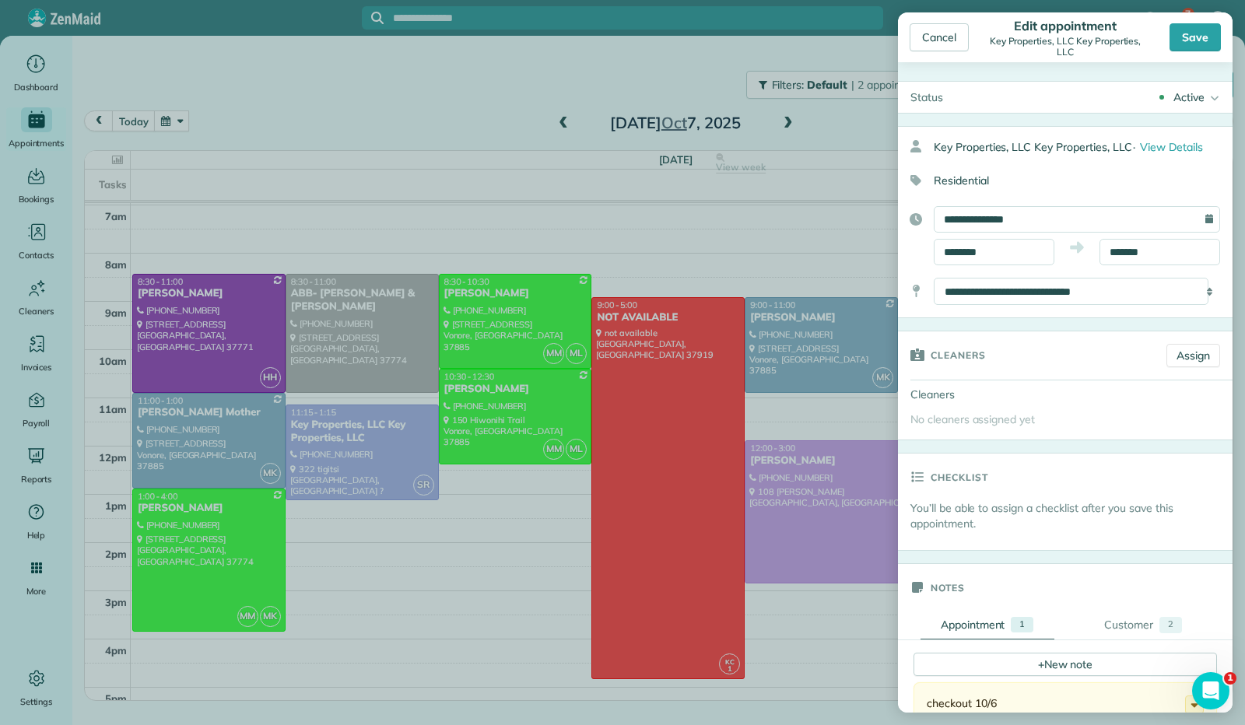
click at [1193, 35] on div "Save" at bounding box center [1195, 37] width 51 height 28
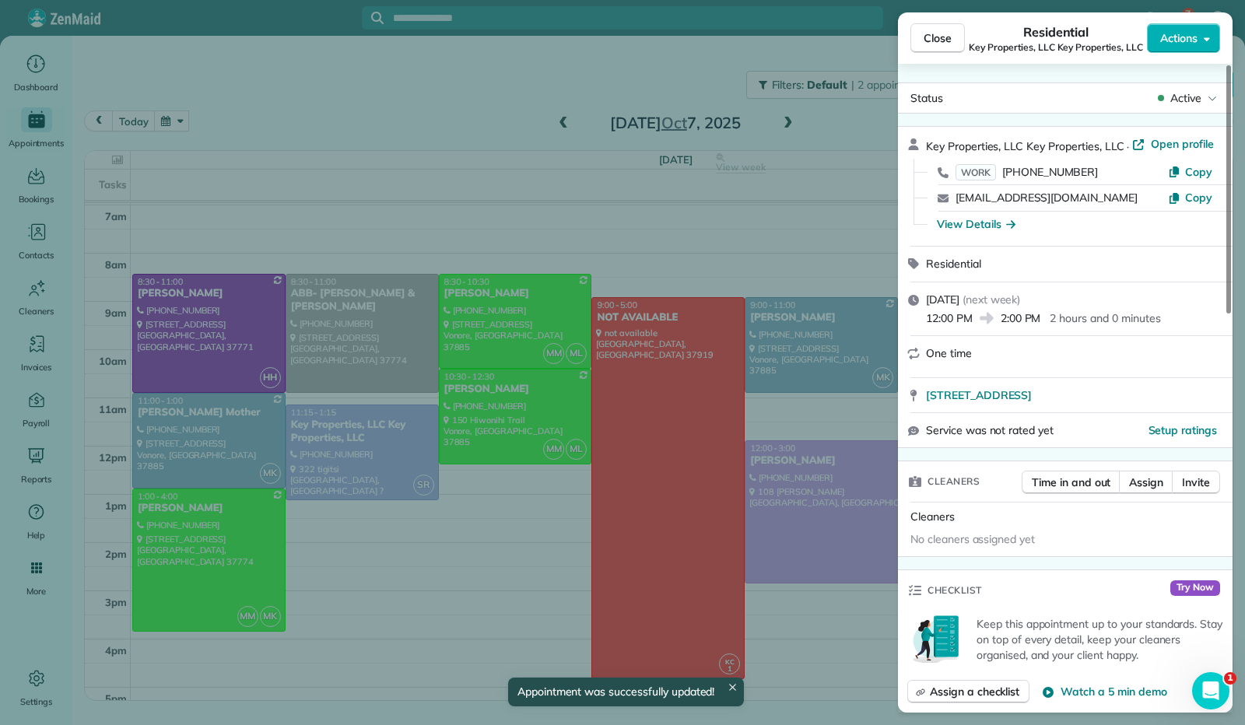
click at [941, 36] on span "Close" at bounding box center [938, 38] width 28 height 16
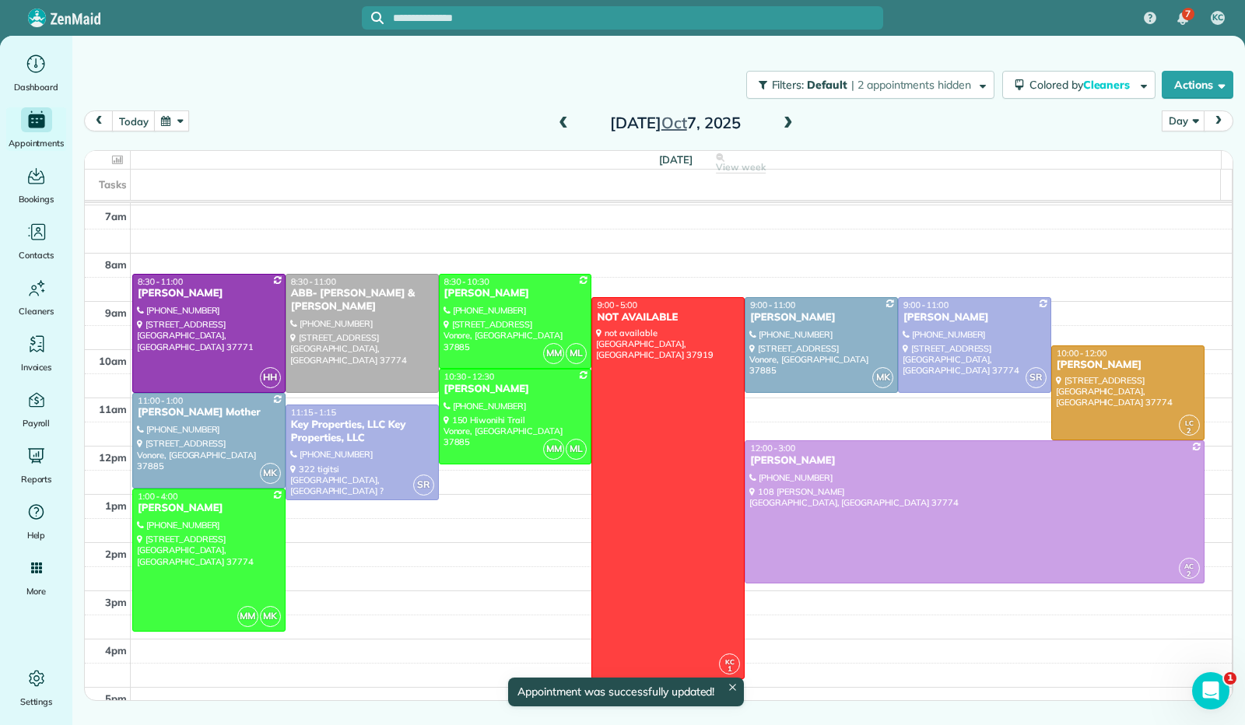
click at [785, 122] on span at bounding box center [788, 124] width 17 height 14
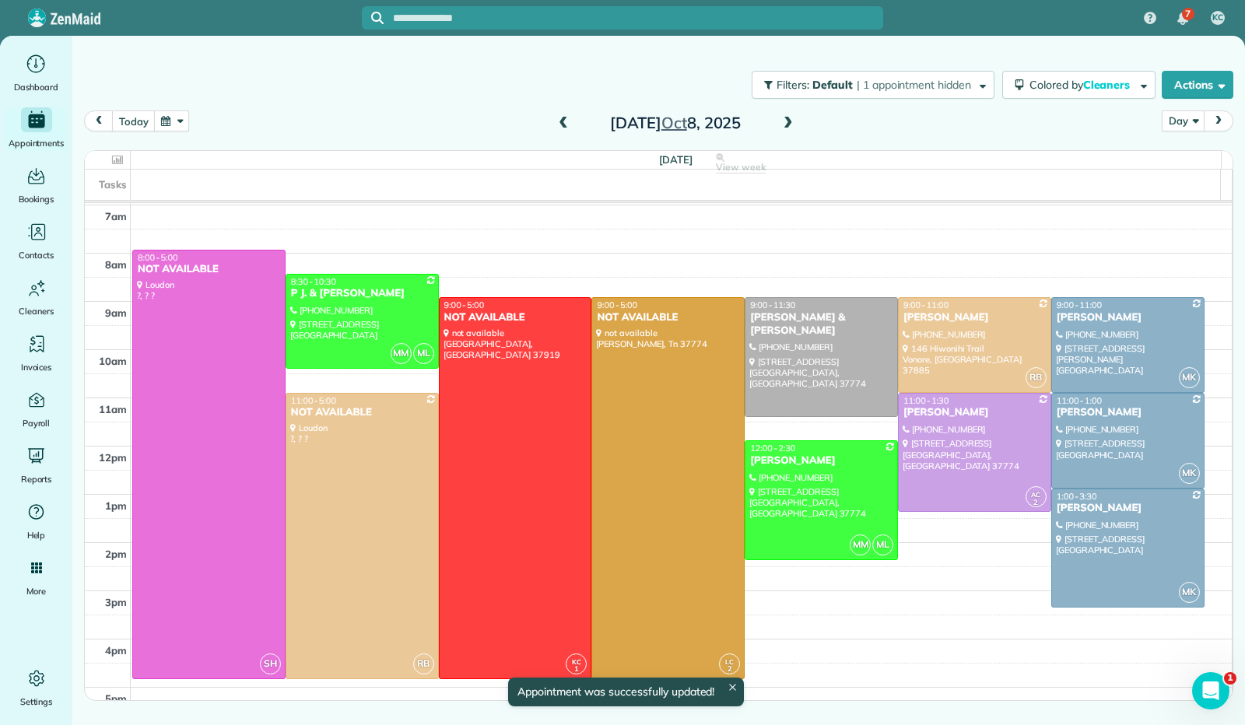
click at [788, 122] on span at bounding box center [788, 124] width 17 height 14
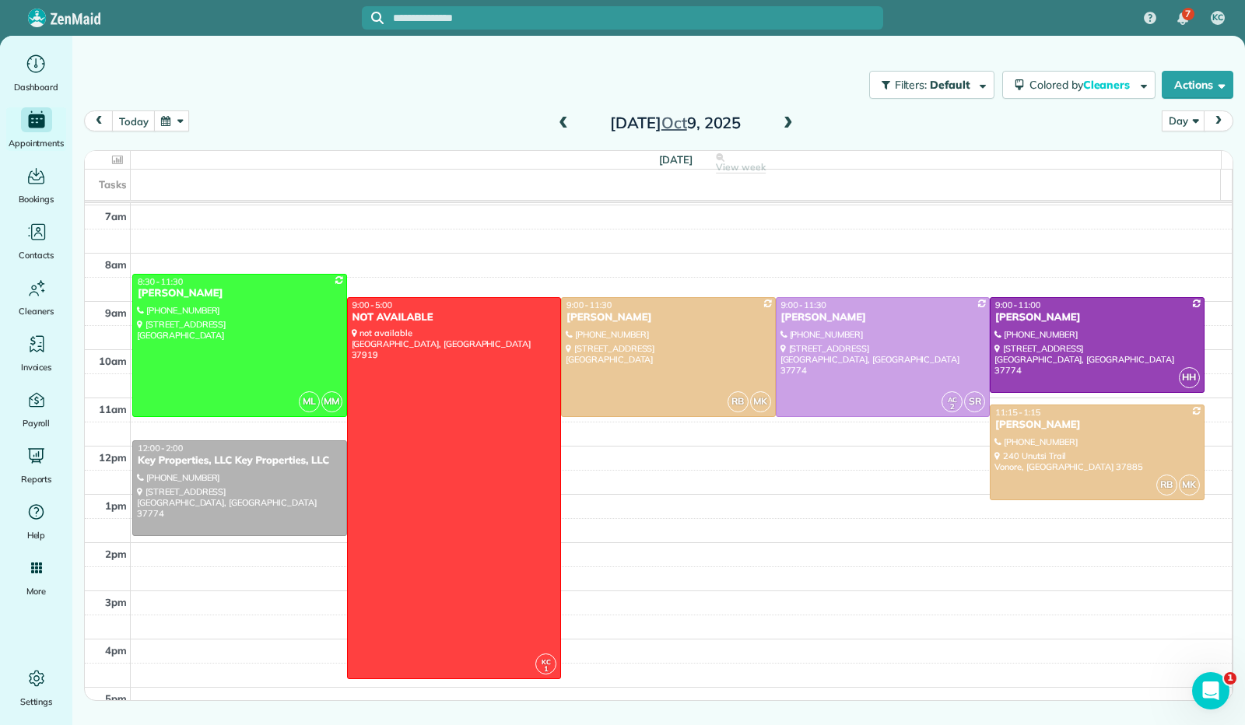
click at [560, 121] on span at bounding box center [563, 124] width 17 height 14
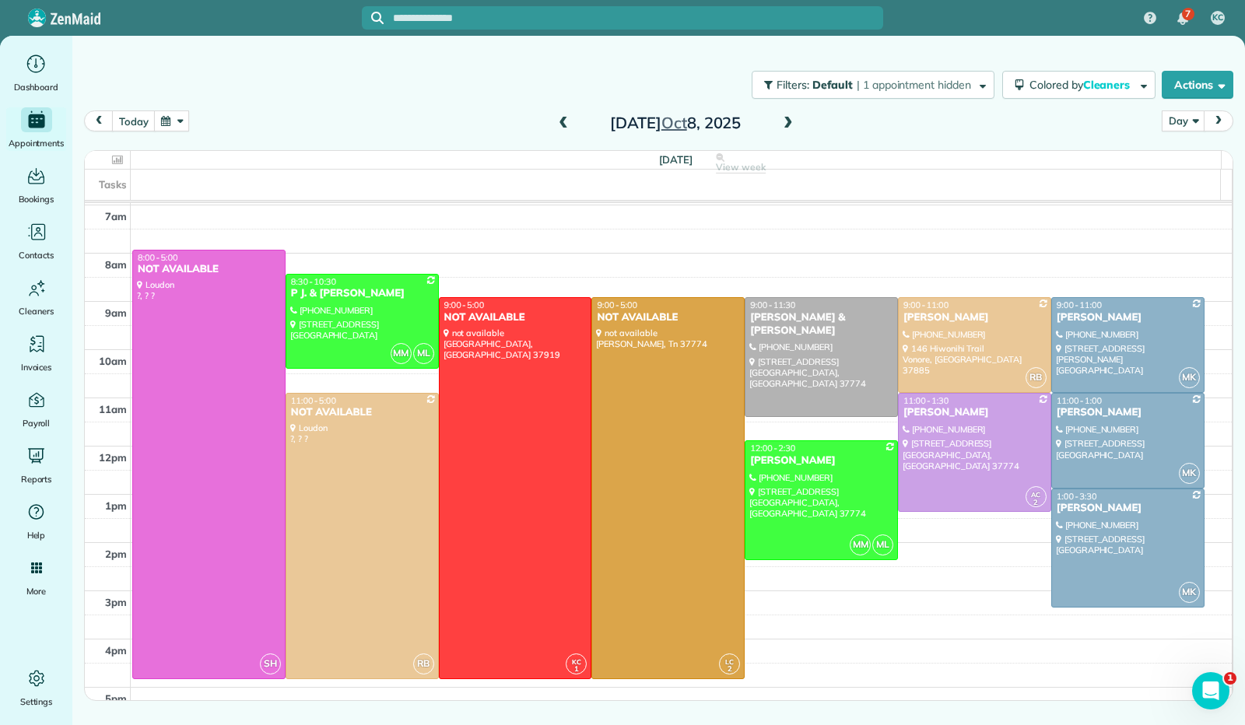
click at [560, 121] on span at bounding box center [563, 124] width 17 height 14
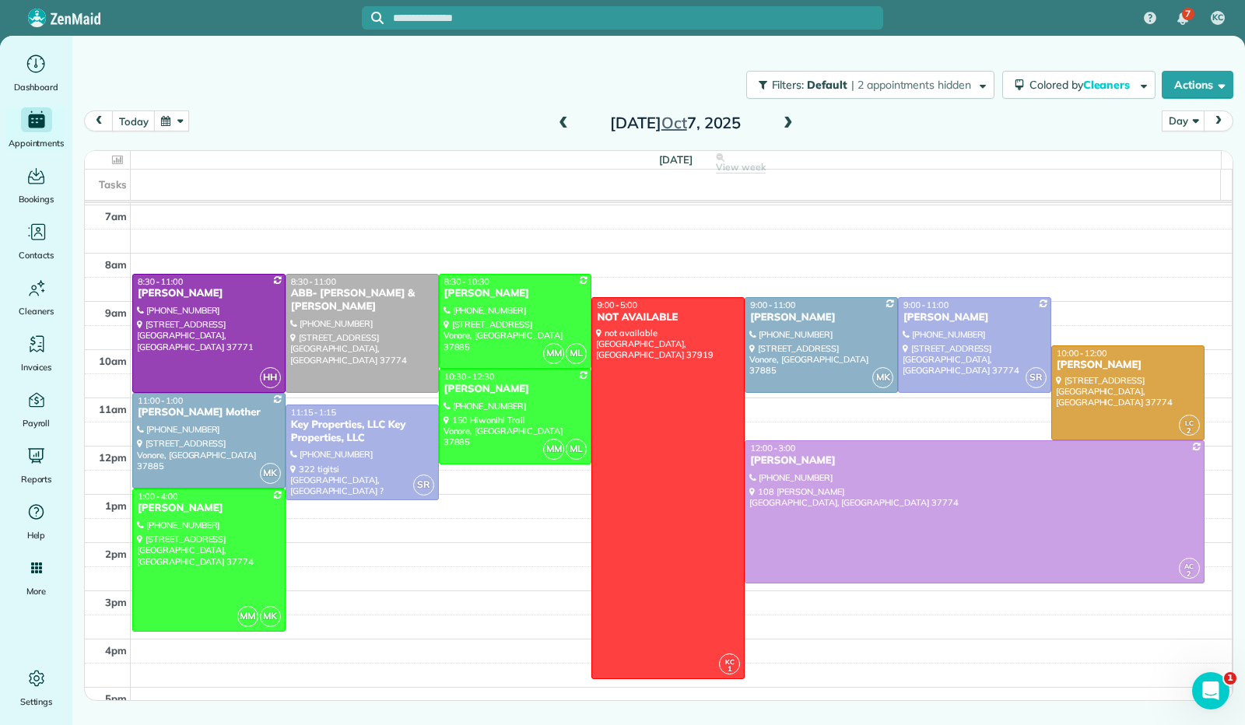
click at [569, 123] on span at bounding box center [563, 124] width 17 height 14
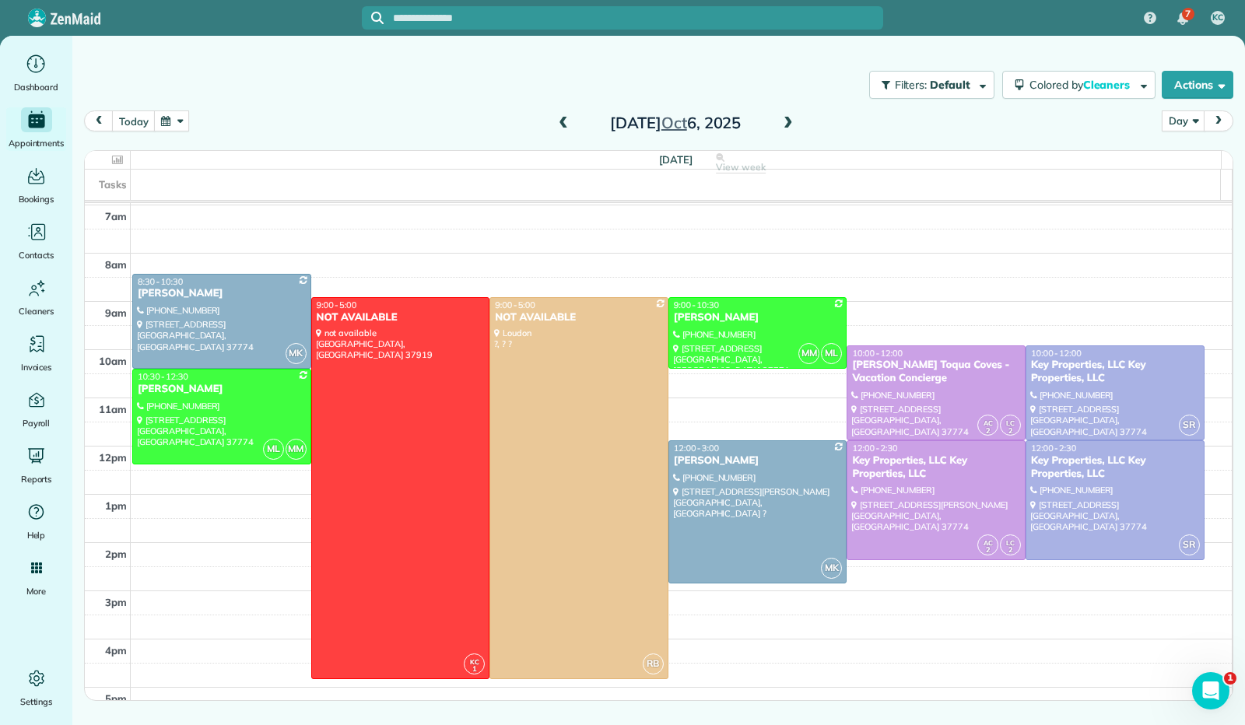
click at [788, 121] on span at bounding box center [788, 124] width 17 height 14
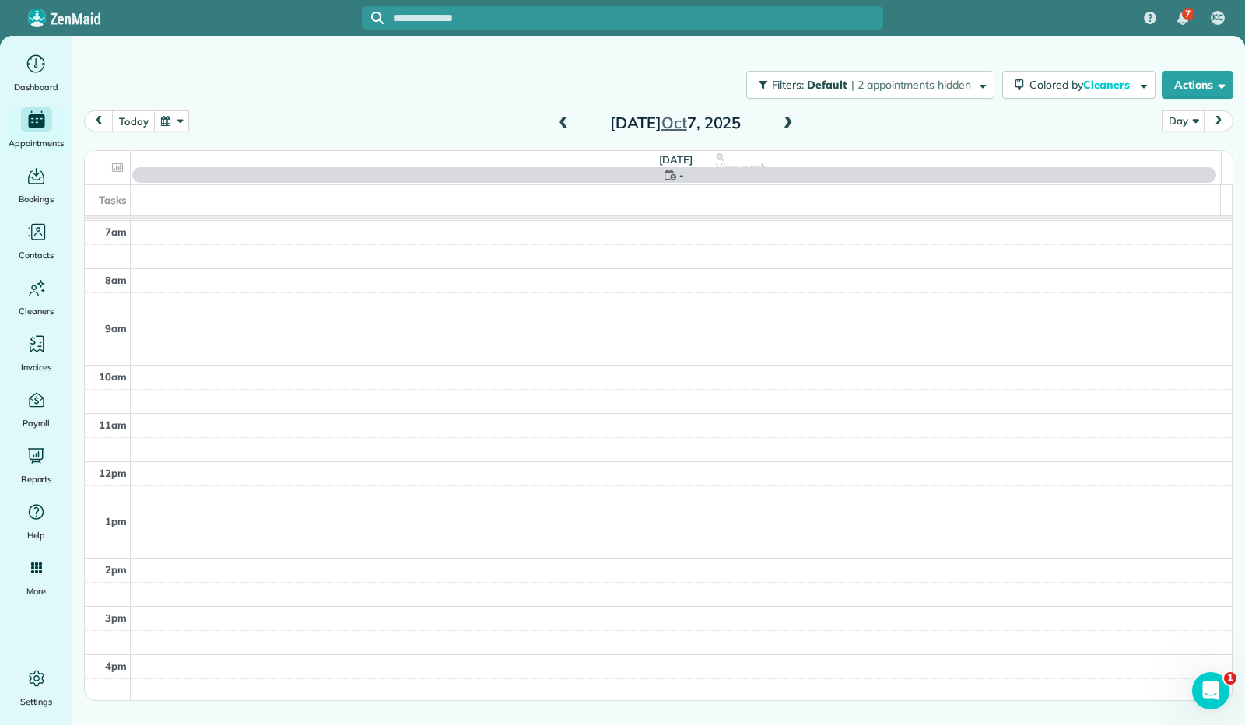
click at [788, 125] on span at bounding box center [788, 124] width 17 height 14
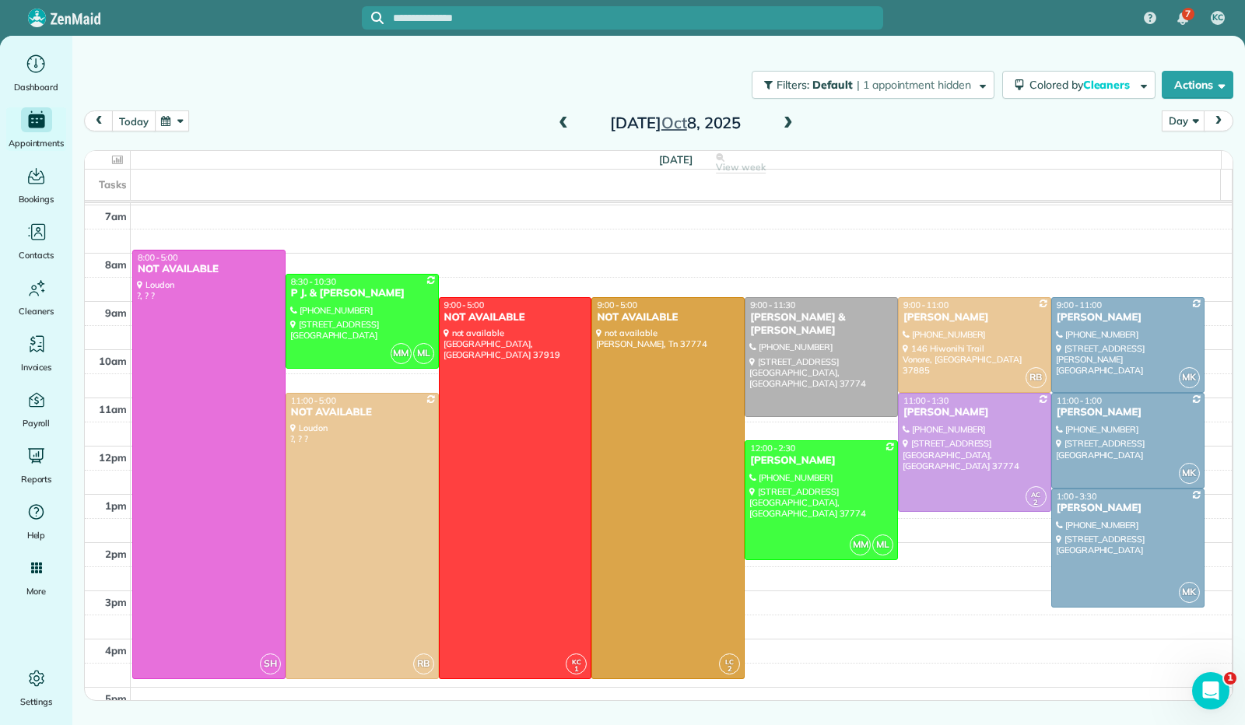
click at [132, 116] on button "today" at bounding box center [133, 121] width 43 height 21
